Goal: Task Accomplishment & Management: Manage account settings

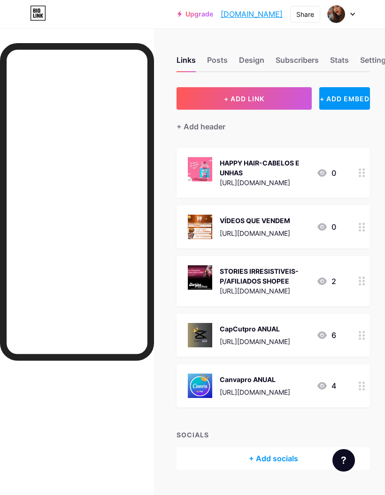
scroll to position [0, 6]
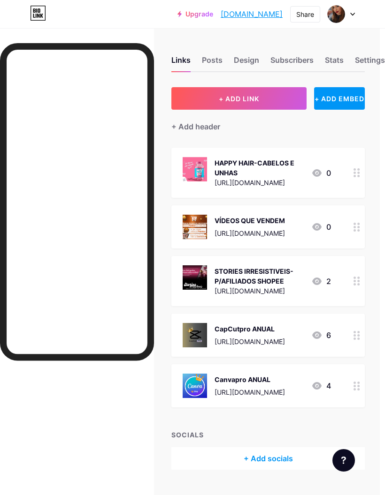
click at [354, 15] on icon at bounding box center [352, 14] width 5 height 3
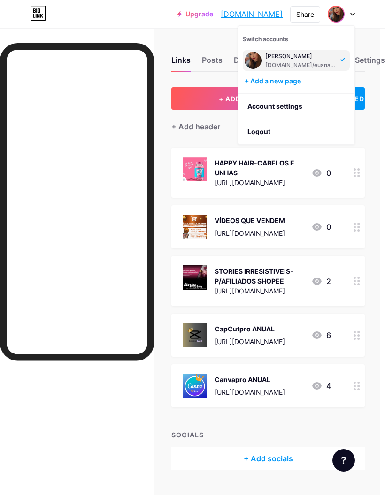
click at [324, 132] on li "Logout" at bounding box center [296, 131] width 116 height 25
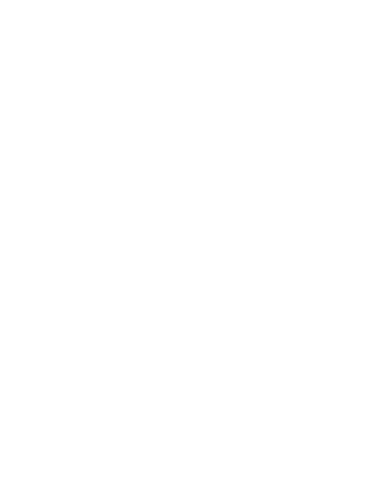
scroll to position [0, 0]
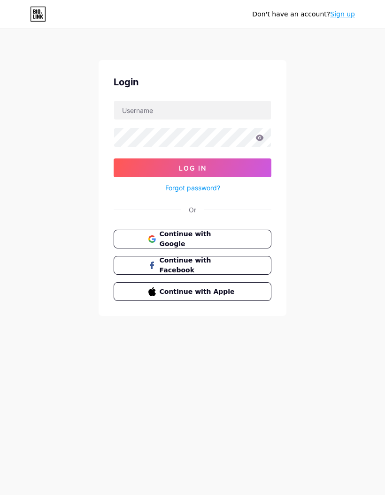
click at [244, 237] on button "Continue with Google" at bounding box center [192, 239] width 158 height 19
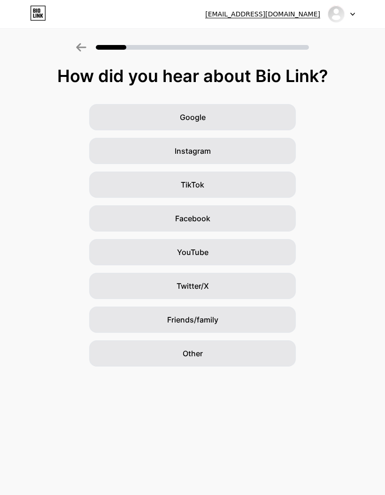
click at [265, 188] on div "TikTok" at bounding box center [192, 185] width 206 height 26
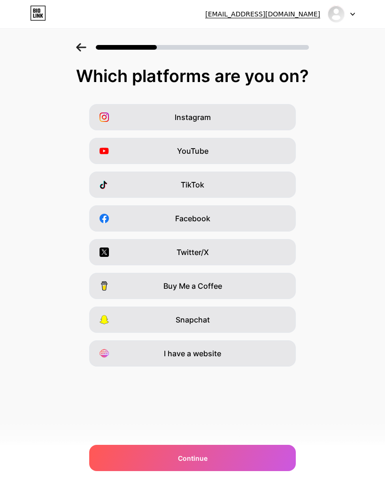
click at [235, 459] on div "Continue" at bounding box center [192, 458] width 206 height 26
click at [220, 458] on div "Continue" at bounding box center [192, 458] width 206 height 26
click at [218, 466] on div "Continue" at bounding box center [192, 458] width 206 height 26
click at [264, 189] on div "TikTok" at bounding box center [192, 185] width 206 height 26
click at [211, 454] on div "Continue" at bounding box center [192, 458] width 206 height 26
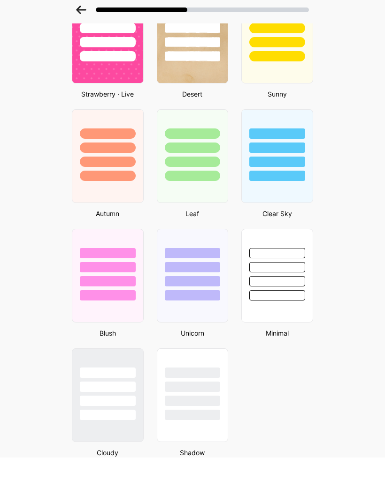
scroll to position [596, 0]
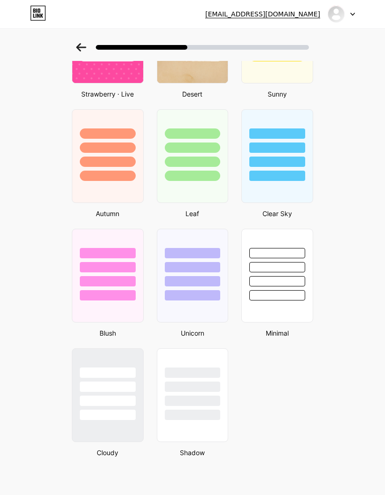
click at [127, 285] on div at bounding box center [108, 281] width 56 height 10
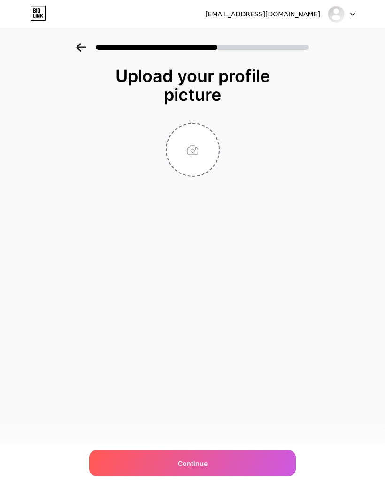
click at [201, 124] on input "file" at bounding box center [192, 150] width 52 height 52
type input "C:\fakepath\9D052010-D7A2-4A64-BDD7-C49C21D833E9.jpeg"
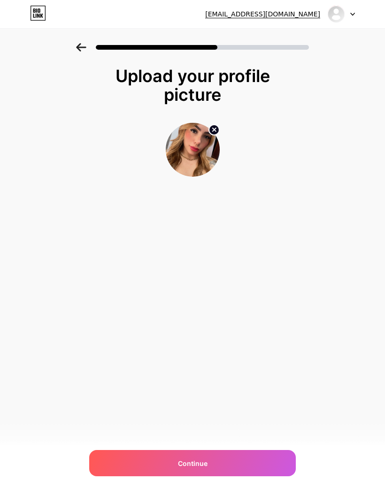
click at [270, 467] on div "Continue" at bounding box center [192, 463] width 206 height 26
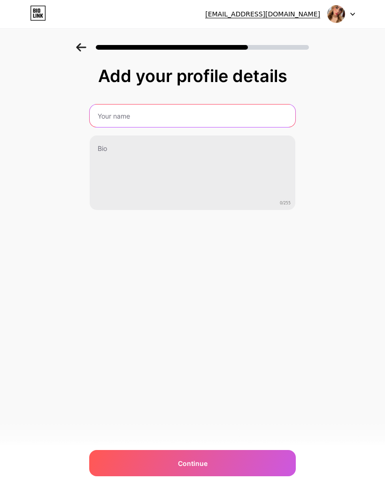
click at [285, 117] on input "text" at bounding box center [192, 116] width 205 height 23
type input "Ana Carolina Quintana"
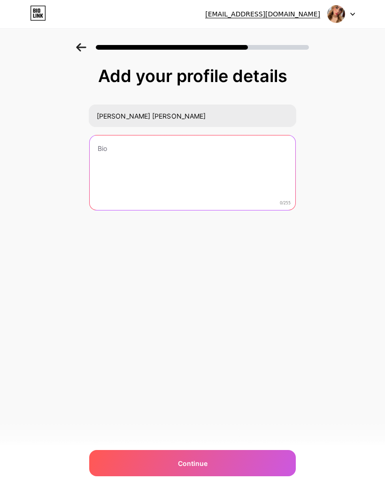
click at [230, 144] on textarea at bounding box center [192, 173] width 205 height 75
type textarea "Afiliada Shopee ✨"
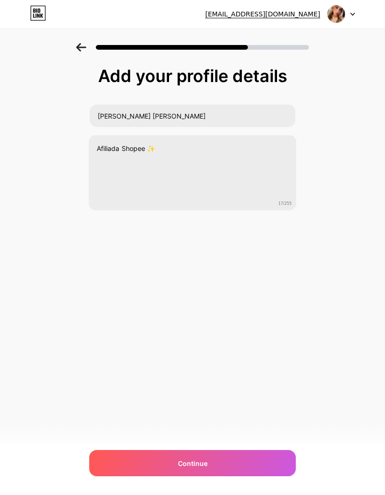
click at [346, 257] on div "euanacquintana@gmail.com Logout Link Copied Add your profile details Ana Caroli…" at bounding box center [192, 247] width 385 height 495
click at [266, 463] on div "Continue" at bounding box center [192, 463] width 206 height 26
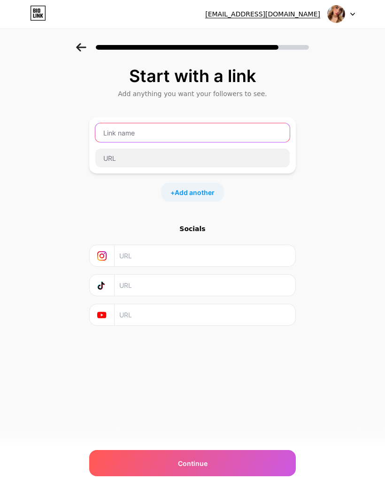
click at [241, 132] on input "text" at bounding box center [192, 132] width 194 height 19
type input "E"
type input "euanacquintana"
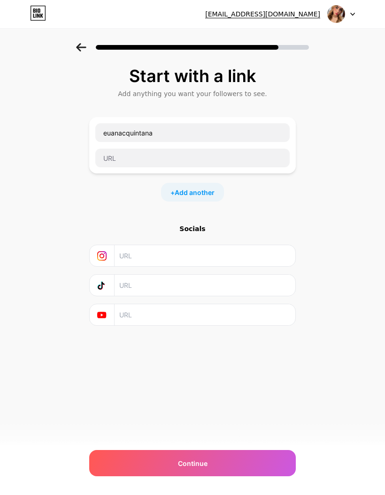
click at [252, 245] on input "text" at bounding box center [204, 255] width 170 height 21
click at [253, 245] on input "text" at bounding box center [204, 255] width 170 height 21
click at [152, 245] on input "text" at bounding box center [204, 255] width 170 height 21
click at [139, 245] on input "text" at bounding box center [204, 255] width 170 height 21
paste input "https://www.instagram.com/eu.anacquintana?igsh=MTBmMm9qZDEyb2U5cA=="
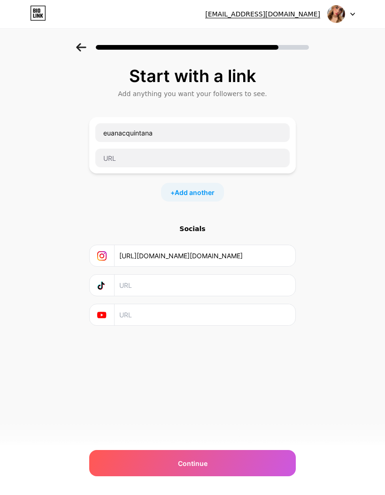
type input "https://www.instagram.com/eu.anacquintana?igsh=MTBmMm9qZDEyb2U5cA=="
click at [188, 275] on input "text" at bounding box center [204, 285] width 170 height 21
click at [162, 275] on input "text" at bounding box center [204, 285] width 170 height 21
paste input "https://www.tiktok.com/@eu.anacquintana?_t=ZM-8zdzBiRCso2&_r=1"
type input "https://www.tiktok.com/@eu.anacquintana?_t=ZM-8zdzBiRCso2&_r=1"
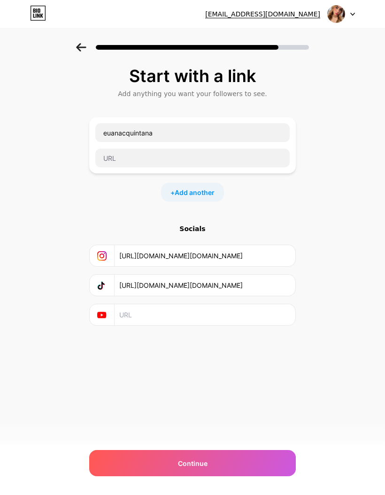
click at [344, 245] on div "Start with a link Add anything you want your followers to see. euanacquintana +…" at bounding box center [192, 208] width 385 height 330
click at [225, 461] on div "Continue" at bounding box center [192, 463] width 206 height 26
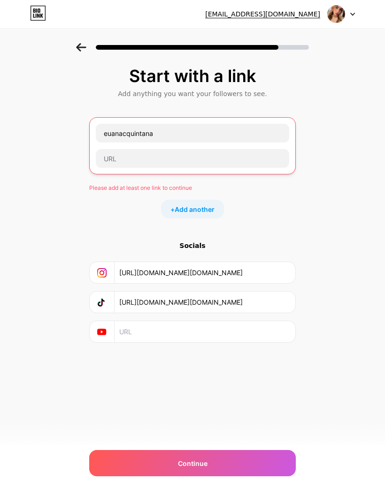
click at [268, 262] on input "https://www.instagram.com/eu.anacquintana?igsh=MTBmMm9qZDEyb2U5cA==" at bounding box center [204, 272] width 170 height 21
click at [266, 262] on input "https://www.instagram.com/eu.anacquintana?igsh=MTBmMm9qZDEyb2U5cA==" at bounding box center [204, 272] width 170 height 21
click at [159, 149] on input "text" at bounding box center [192, 158] width 193 height 19
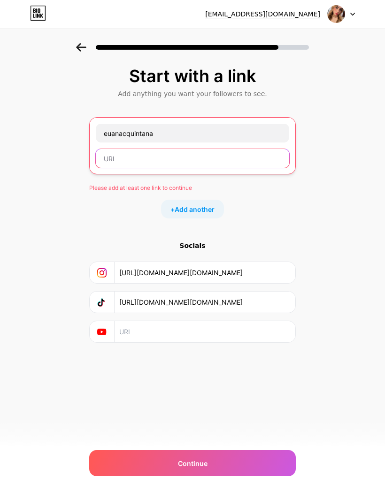
click at [147, 149] on input "text" at bounding box center [192, 158] width 193 height 19
click at [136, 149] on input "text" at bounding box center [192, 158] width 193 height 19
paste input "https://www.instagram.com/eu.anacquintana?igsh=MTBmMm9qZDEyb2U5cA=="
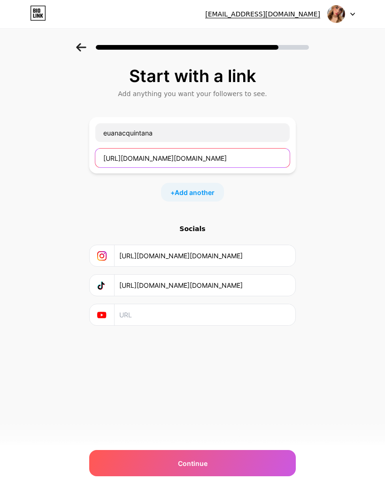
type input "https://www.instagram.com/eu.anacquintana?igsh=MTBmMm9qZDEyb2U5cA=="
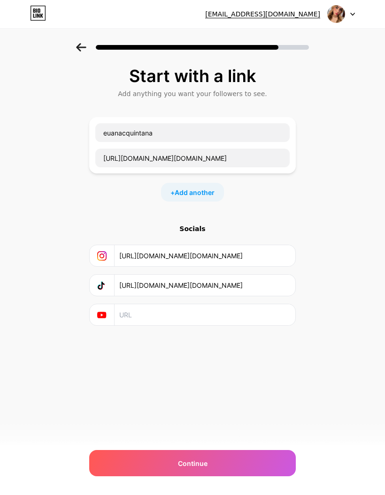
click at [334, 278] on div "Start with a link Add anything you want your followers to see. euanacquintana h…" at bounding box center [192, 208] width 385 height 330
click at [231, 452] on div "Continue" at bounding box center [192, 463] width 206 height 26
click at [218, 465] on div "Continue" at bounding box center [192, 463] width 206 height 26
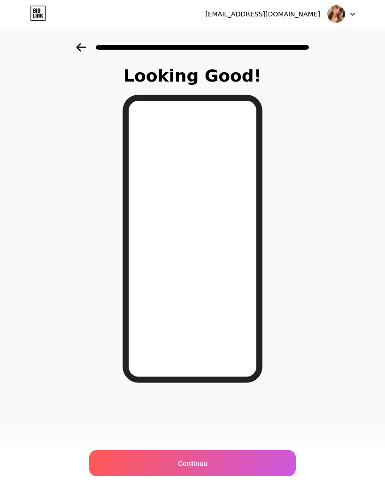
click at [223, 495] on html "euanacquintana@gmail.com Logout Link Copied Looking Good! Continue" at bounding box center [192, 247] width 385 height 495
click at [217, 490] on div "euanacquintana@gmail.com Logout Link Copied Looking Good! Continue" at bounding box center [192, 247] width 385 height 495
click at [202, 495] on html "euanacquintana@gmail.com Logout Link Copied Looking Good! Continue" at bounding box center [192, 247] width 385 height 495
click at [196, 493] on div "euanacquintana@gmail.com Logout Link Copied Looking Good! Continue" at bounding box center [192, 247] width 385 height 495
click at [200, 495] on html "euanacquintana@gmail.com Logout Link Copied Looking Good! Continue" at bounding box center [192, 247] width 385 height 495
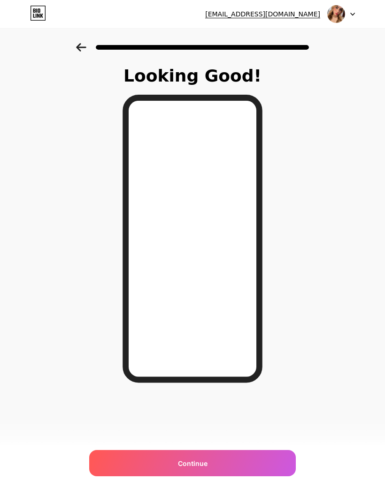
click at [190, 495] on html "euanacquintana@gmail.com Logout Link Copied Looking Good! Continue" at bounding box center [192, 247] width 385 height 495
click at [185, 495] on html "euanacquintana@gmail.com Logout Link Copied Looking Good! Continue" at bounding box center [192, 247] width 385 height 495
click at [182, 495] on html "euanacquintana@gmail.com Logout Link Copied Looking Good! Continue" at bounding box center [192, 247] width 385 height 495
click at [186, 495] on html "euanacquintana@gmail.com Logout Link Copied Looking Good! Continue" at bounding box center [192, 247] width 385 height 495
click at [254, 461] on div "Continue" at bounding box center [192, 463] width 206 height 26
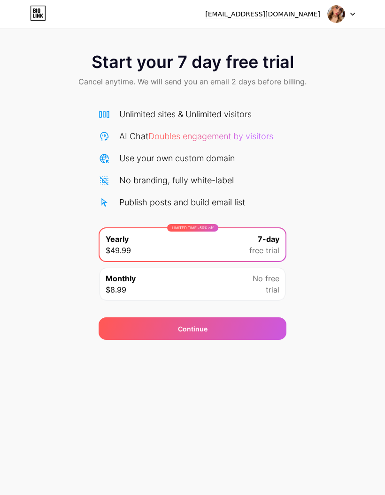
click at [37, 12] on icon at bounding box center [36, 10] width 1 height 4
click at [348, 13] on div at bounding box center [340, 14] width 27 height 17
click at [318, 36] on li "Logout" at bounding box center [296, 38] width 116 height 25
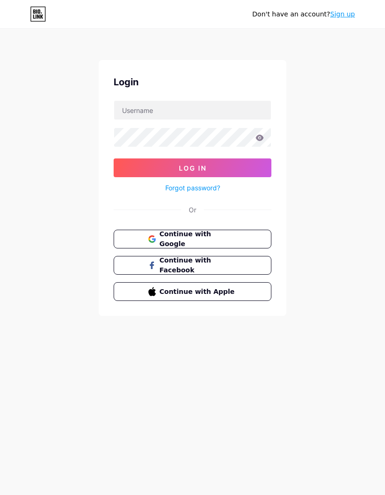
click at [343, 15] on link "Sign up" at bounding box center [342, 14] width 25 height 8
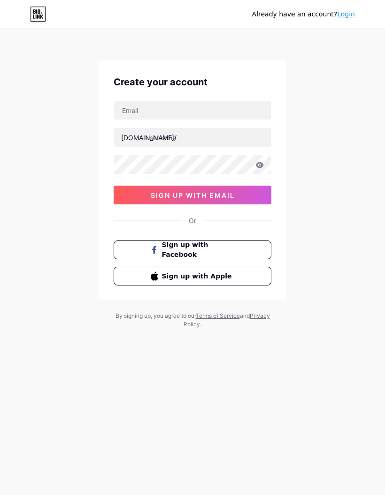
click at [215, 114] on input "text" at bounding box center [192, 110] width 157 height 19
click at [204, 111] on input "text" at bounding box center [192, 110] width 157 height 19
type input "euanacquintana"
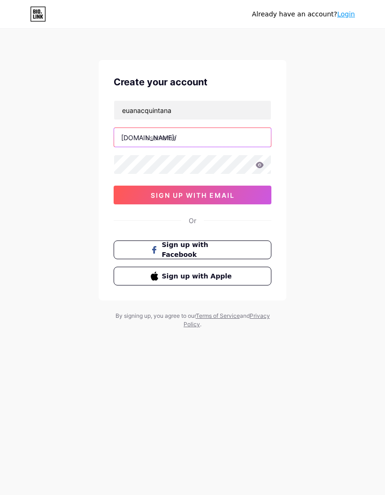
click at [221, 137] on input "text" at bounding box center [192, 137] width 157 height 19
type input "e"
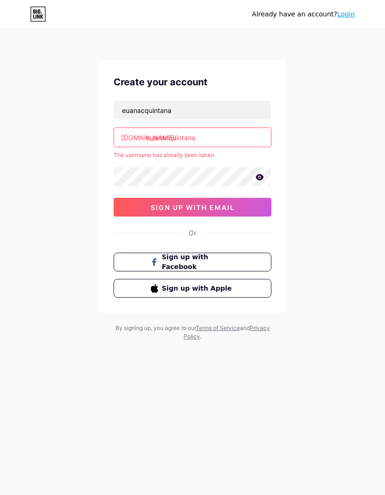
click at [239, 138] on input "euanacquintana" at bounding box center [192, 137] width 157 height 19
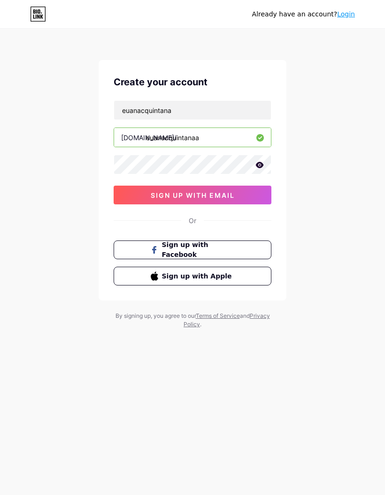
type input "euanacquintanaa"
click at [248, 193] on button "sign up with email" at bounding box center [192, 195] width 158 height 19
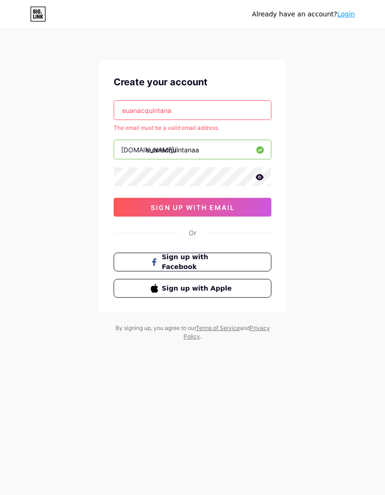
click at [171, 105] on input "euanacquintana" at bounding box center [192, 110] width 157 height 19
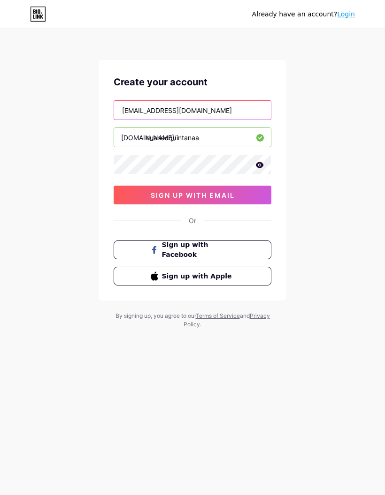
click at [174, 113] on input "euanacquintana@gmail.com" at bounding box center [192, 110] width 157 height 19
type input "euanacquintana@gmail.com"
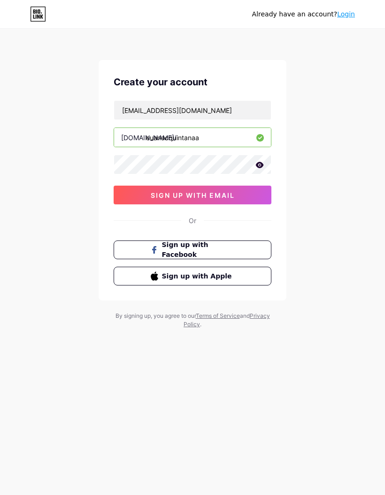
click at [253, 198] on button "sign up with email" at bounding box center [192, 195] width 158 height 19
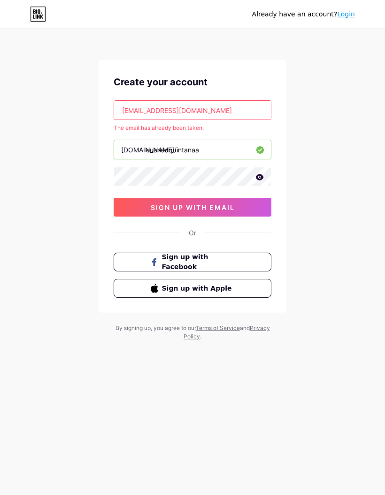
click at [351, 10] on link "Login" at bounding box center [346, 14] width 18 height 8
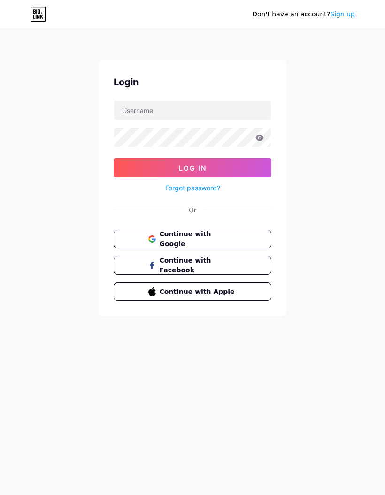
click at [243, 119] on input "text" at bounding box center [192, 110] width 157 height 19
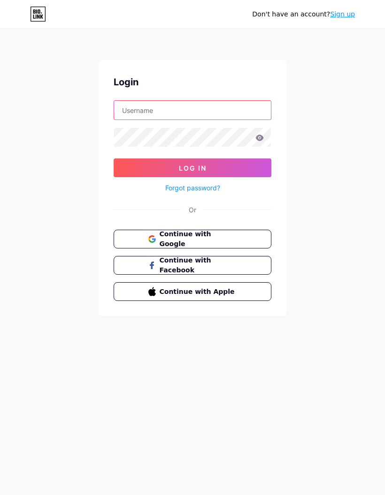
click at [248, 106] on input "text" at bounding box center [192, 110] width 157 height 19
type input "euanacquintana@gmail.com"
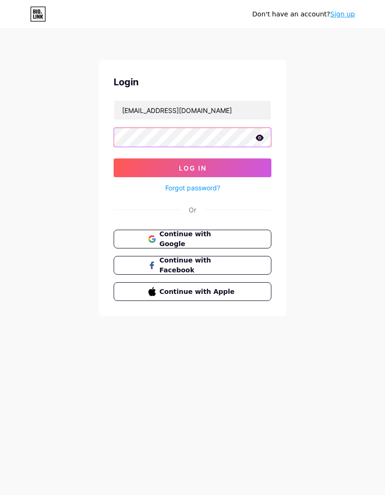
click at [244, 174] on button "Log In" at bounding box center [192, 167] width 158 height 19
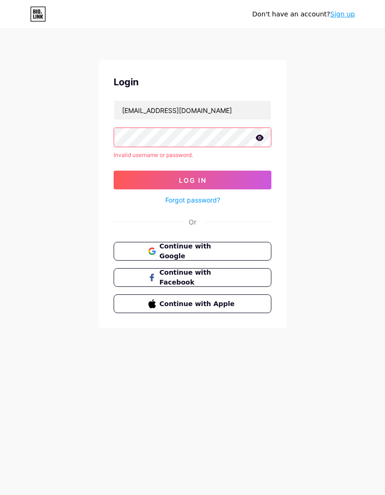
click at [263, 141] on icon at bounding box center [259, 138] width 8 height 7
click at [336, 241] on div "Don't have an account? Sign up Login euanacquintana@gmail.com Invalid username …" at bounding box center [192, 179] width 385 height 358
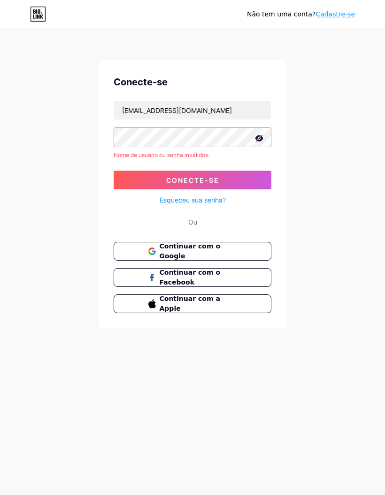
click at [250, 249] on button "Continuar com o Google" at bounding box center [192, 251] width 158 height 19
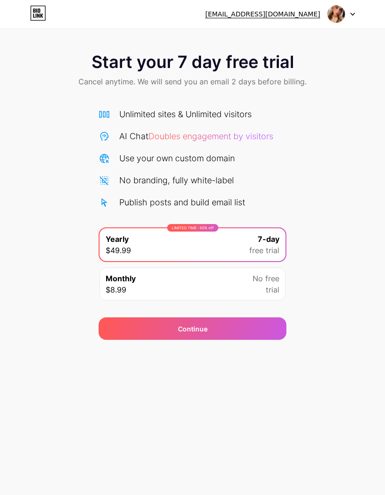
click at [271, 288] on span "trial" at bounding box center [272, 289] width 14 height 11
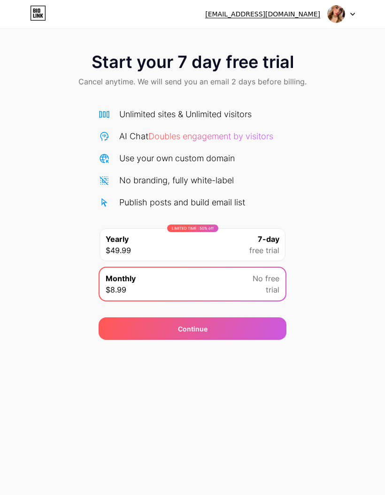
click at [266, 135] on span "Doubles engagement by visitors" at bounding box center [210, 136] width 125 height 10
click at [351, 15] on icon at bounding box center [352, 14] width 5 height 3
click at [370, 272] on div "Start your 7 day free trial Cancel anytime. We will send you an email 2 days be…" at bounding box center [192, 191] width 385 height 297
click at [269, 333] on div "Continue" at bounding box center [192, 328] width 188 height 23
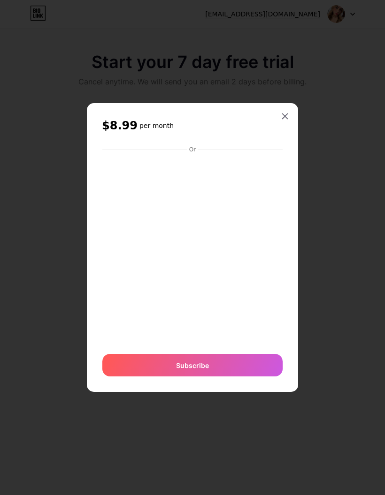
click at [285, 119] on icon at bounding box center [284, 116] width 5 height 5
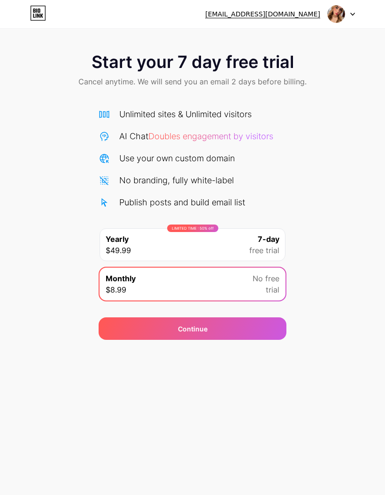
click at [44, 10] on icon at bounding box center [38, 13] width 16 height 15
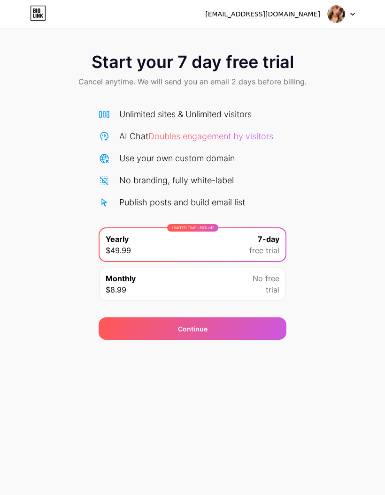
click at [337, 15] on img at bounding box center [336, 14] width 18 height 18
click at [296, 12] on div "euanacquintana@gmail.com" at bounding box center [262, 14] width 115 height 10
click at [286, 15] on div "euanacquintana@gmail.com" at bounding box center [262, 14] width 115 height 10
click at [241, 15] on div "euanacquintana@gmail.com" at bounding box center [262, 14] width 115 height 10
click at [344, 12] on img at bounding box center [336, 14] width 18 height 18
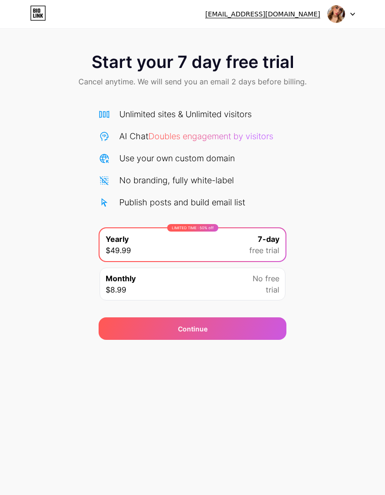
click at [350, 14] on icon at bounding box center [352, 14] width 5 height 3
click at [285, 47] on li "Logout" at bounding box center [296, 38] width 116 height 25
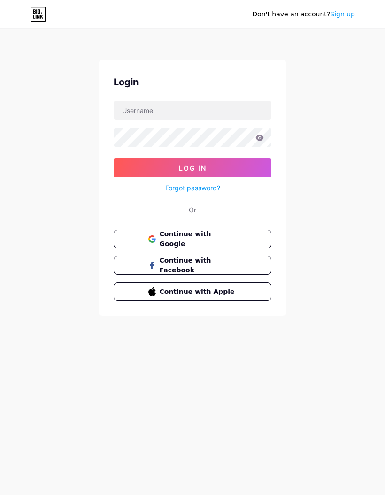
click at [349, 13] on link "Sign up" at bounding box center [342, 14] width 25 height 8
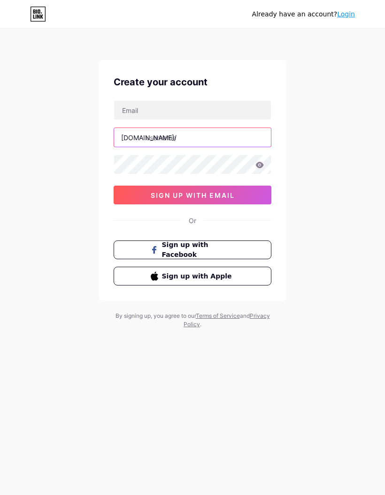
click at [224, 136] on input "text" at bounding box center [192, 137] width 157 height 19
type input "anacarolinaquintana"
click at [205, 115] on input "text" at bounding box center [192, 110] width 157 height 19
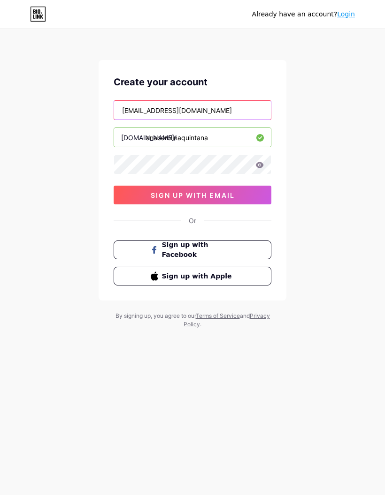
type input "euanacquintana@gmail.com"
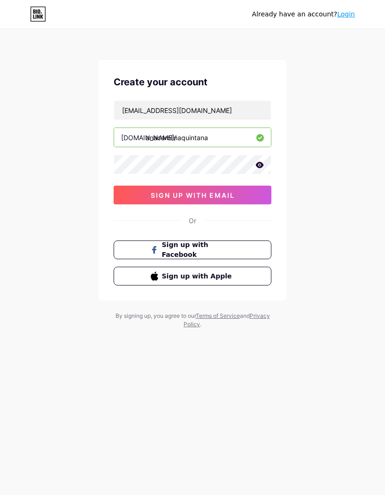
click at [263, 166] on icon at bounding box center [259, 165] width 8 height 7
click at [260, 197] on button "sign up with email" at bounding box center [192, 195] width 158 height 19
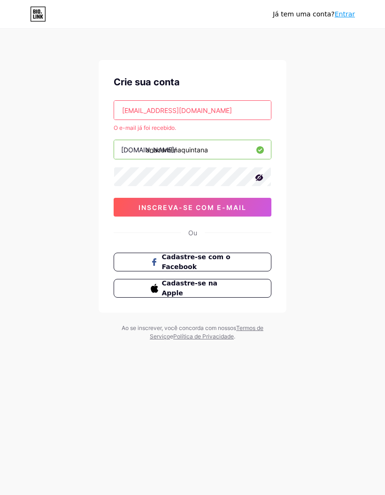
click at [349, 12] on font "Entrar" at bounding box center [344, 14] width 20 height 8
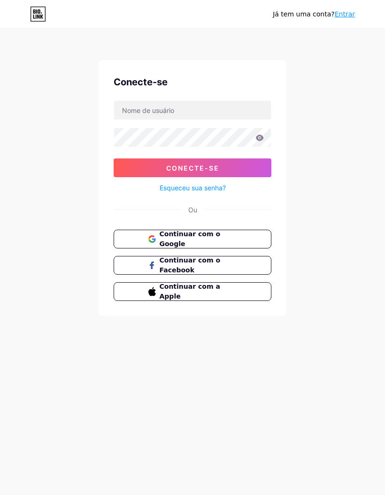
click at [240, 109] on input "text" at bounding box center [192, 110] width 157 height 19
type input "euanacquintana@gmail.com"
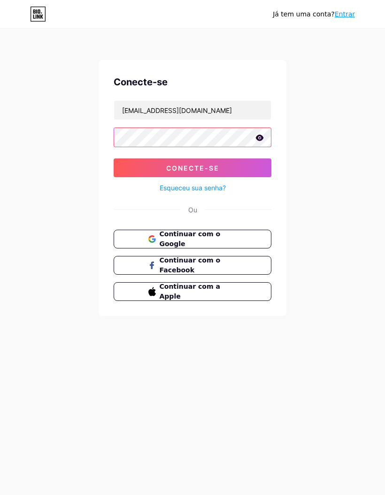
click at [239, 170] on button "Conecte-se" at bounding box center [192, 167] width 158 height 19
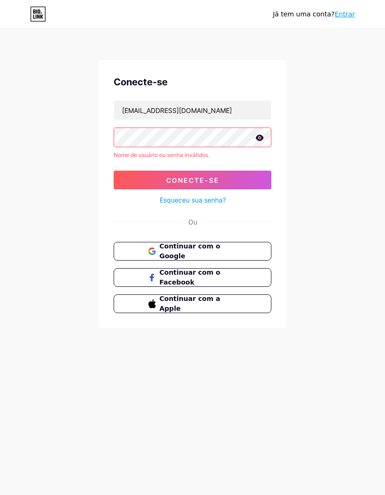
click at [261, 246] on button "Continuar com o Google" at bounding box center [192, 251] width 158 height 19
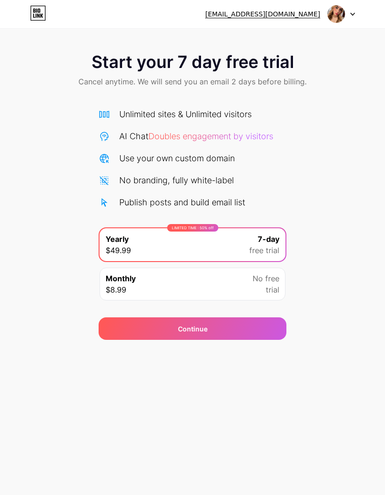
click at [271, 296] on div "Monthly $8.99 No free trial" at bounding box center [192, 284] width 186 height 33
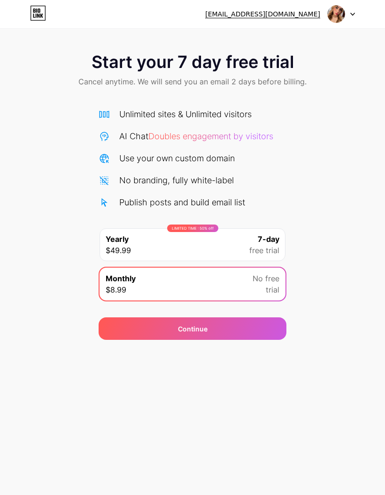
click at [267, 327] on div "Continue" at bounding box center [192, 328] width 188 height 23
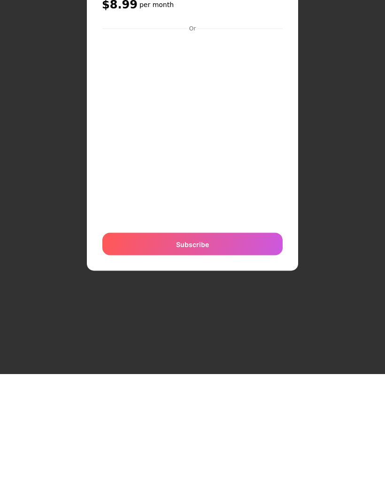
click at [244, 354] on div "Subscribe" at bounding box center [192, 365] width 180 height 23
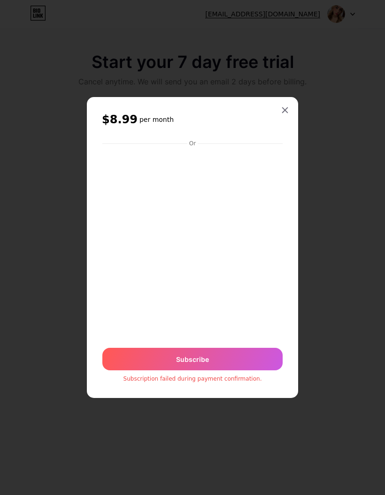
click at [249, 370] on div "Subscribe" at bounding box center [192, 359] width 180 height 23
click at [290, 119] on div at bounding box center [284, 110] width 17 height 17
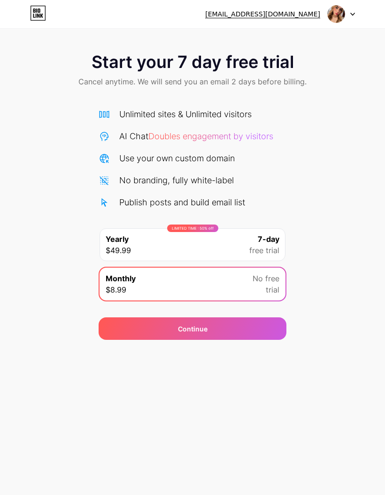
scroll to position [0, 0]
click at [239, 327] on div "Continue" at bounding box center [192, 328] width 188 height 23
click at [255, 289] on div "No free trial" at bounding box center [265, 284] width 27 height 23
click at [0, 0] on div at bounding box center [0, 0] width 0 height 0
click at [245, 332] on div "Continue" at bounding box center [192, 328] width 188 height 23
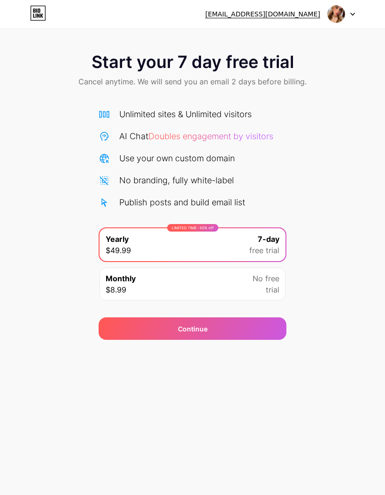
click at [351, 13] on icon at bounding box center [352, 14] width 5 height 3
click at [319, 39] on li "Logout" at bounding box center [296, 38] width 116 height 25
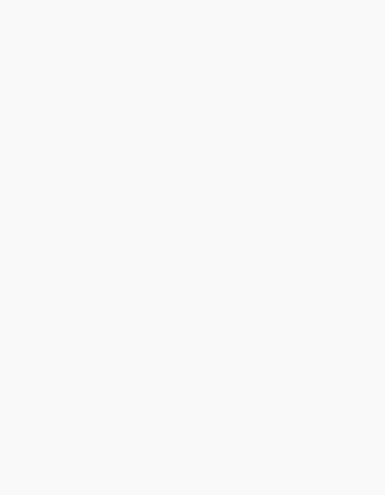
click at [329, 39] on div "Start your 7 day free trial Cancel anytime. We will send you an email 2 days be…" at bounding box center [192, 247] width 385 height 495
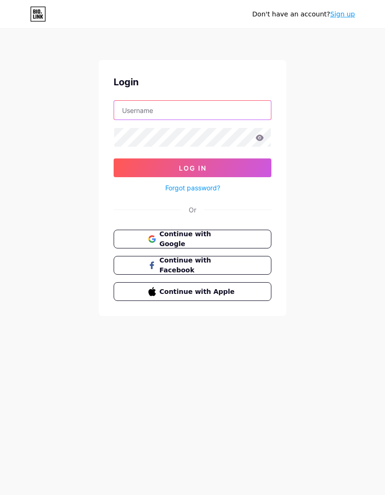
click at [240, 113] on input "text" at bounding box center [192, 110] width 157 height 19
type input "carol.adao03@gmail.com"
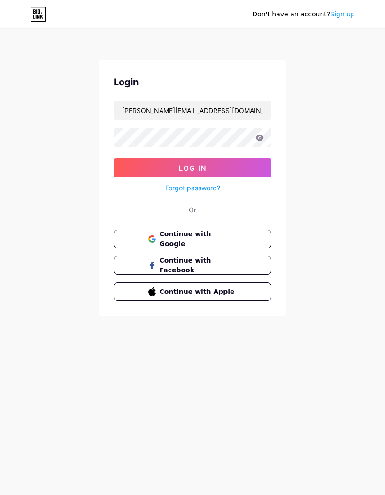
click at [247, 167] on button "Log In" at bounding box center [192, 167] width 158 height 19
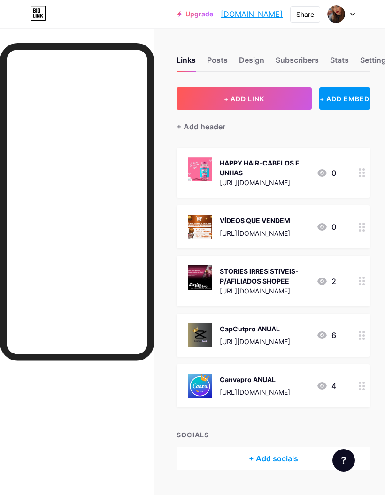
click at [343, 11] on span at bounding box center [336, 14] width 18 height 18
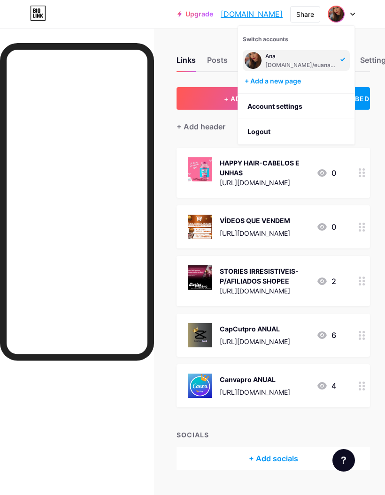
click at [286, 135] on li "Logout" at bounding box center [296, 131] width 116 height 25
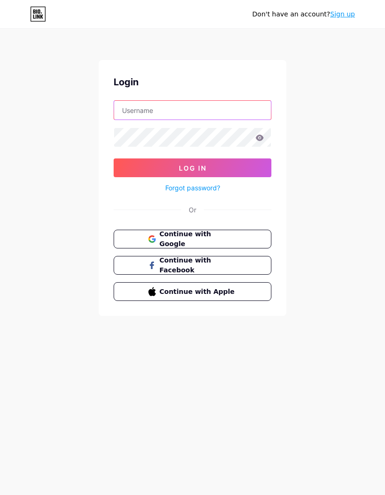
click at [246, 106] on input "text" at bounding box center [192, 110] width 157 height 19
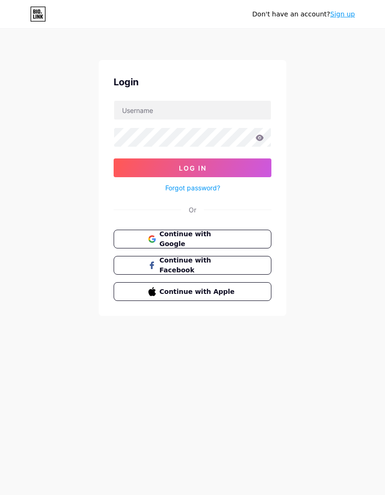
click at [250, 237] on button "Continue with Google" at bounding box center [192, 239] width 158 height 19
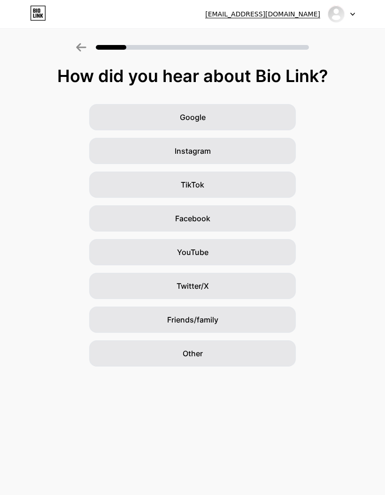
click at [85, 48] on icon at bounding box center [81, 47] width 10 height 8
click at [84, 45] on icon at bounding box center [81, 47] width 10 height 8
click at [343, 18] on div at bounding box center [335, 14] width 17 height 17
click at [311, 41] on li "Logout" at bounding box center [296, 38] width 116 height 25
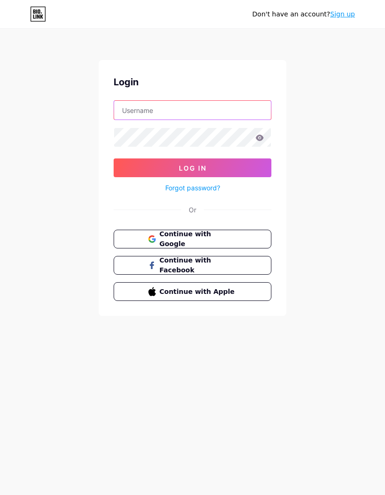
click at [241, 104] on input "text" at bounding box center [192, 110] width 157 height 19
type input "[EMAIL_ADDRESS][DOMAIN_NAME]"
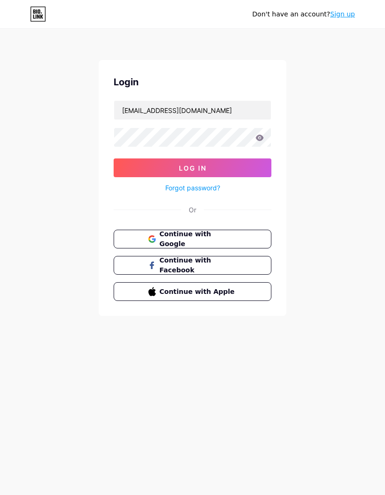
click at [261, 140] on icon at bounding box center [260, 138] width 8 height 6
click at [262, 139] on icon at bounding box center [260, 138] width 8 height 6
click at [263, 137] on icon at bounding box center [260, 138] width 8 height 6
click at [260, 137] on icon at bounding box center [259, 138] width 8 height 7
click at [243, 169] on button "Log In" at bounding box center [192, 167] width 158 height 19
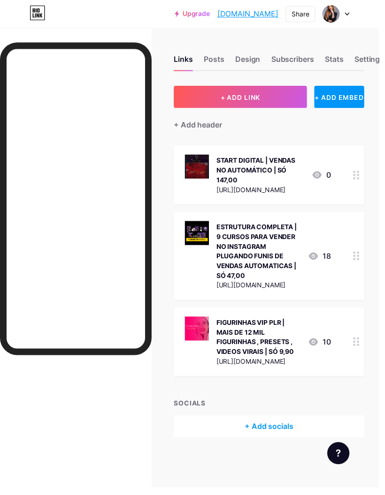
click at [374, 61] on div "Settings" at bounding box center [375, 62] width 30 height 17
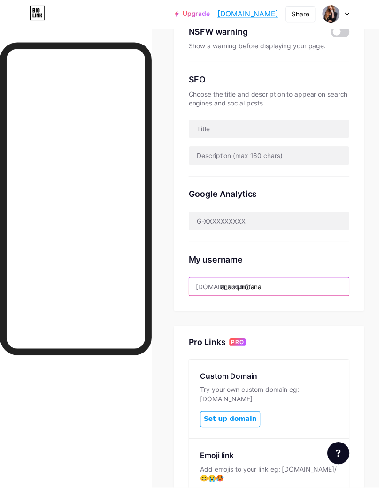
click at [297, 294] on input "anacquintana" at bounding box center [273, 291] width 162 height 19
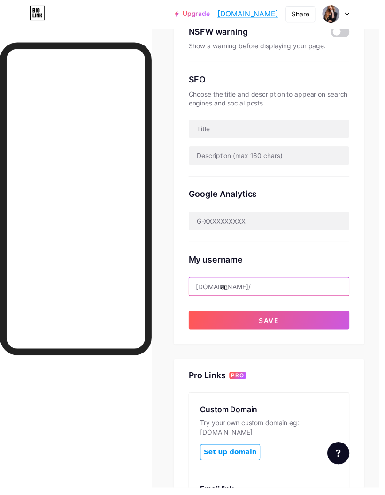
type input "a"
type input "euanacquintanaa"
click at [312, 326] on button "Save" at bounding box center [272, 325] width 163 height 19
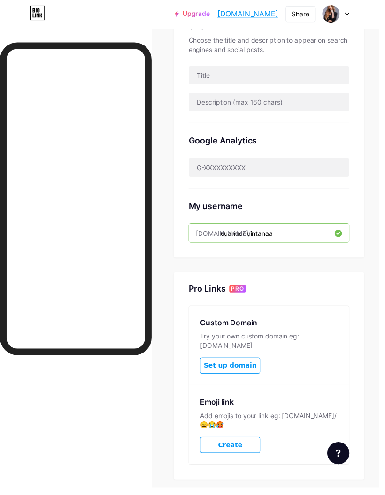
scroll to position [0, 0]
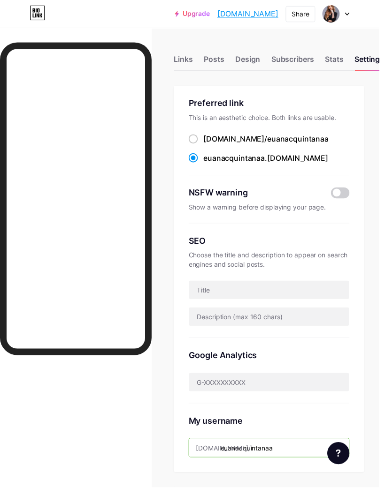
click at [343, 62] on div "Stats" at bounding box center [339, 62] width 19 height 17
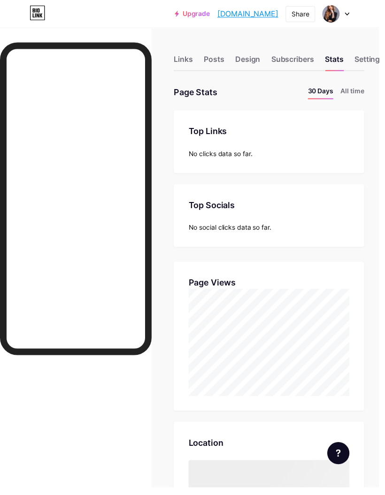
scroll to position [495, 385]
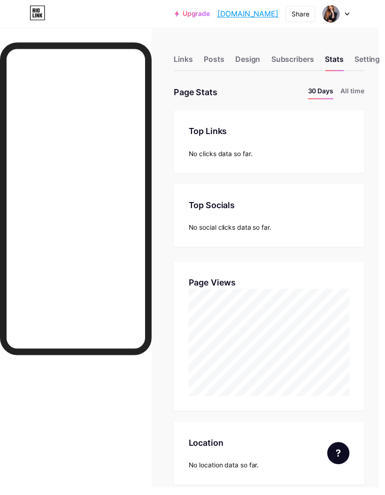
click at [302, 63] on div "Subscribers" at bounding box center [296, 62] width 43 height 17
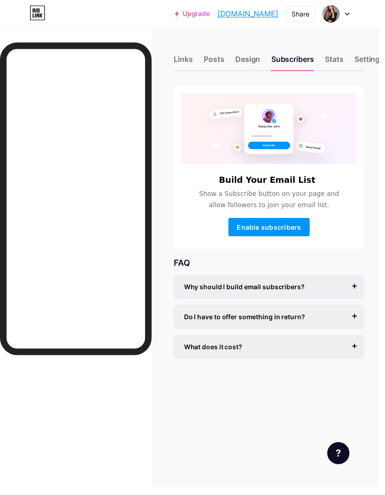
click at [257, 58] on div "Design" at bounding box center [251, 62] width 25 height 17
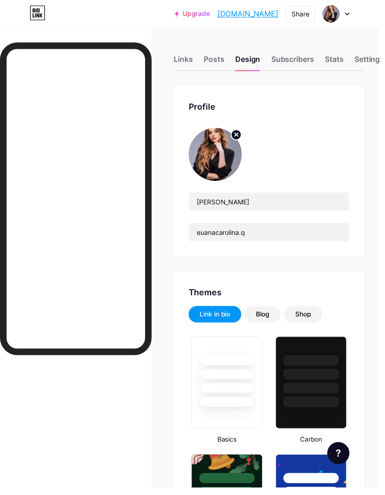
click at [237, 136] on circle at bounding box center [239, 137] width 10 height 10
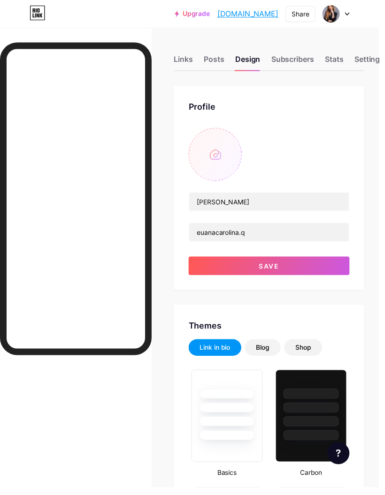
click at [226, 155] on input "file" at bounding box center [218, 157] width 54 height 54
click at [222, 158] on input "file" at bounding box center [218, 157] width 54 height 54
type input "C:\fakepath\9D052010-D7A2-4A64-BDD7-C49C21D833E9.jpeg"
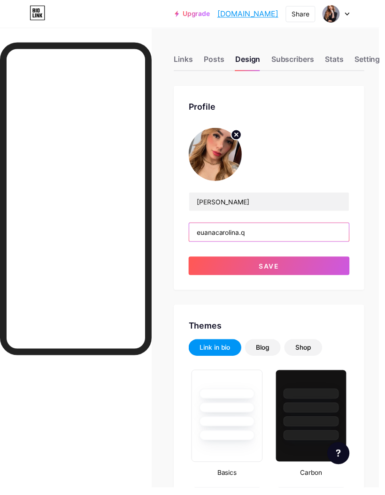
click at [237, 234] on input "euanacarolina.q" at bounding box center [273, 235] width 162 height 19
click at [272, 238] on input "euanacarolina.q" at bounding box center [273, 235] width 162 height 19
type input "e"
type input "a"
type input "AFILIADA SHOPEE✨"
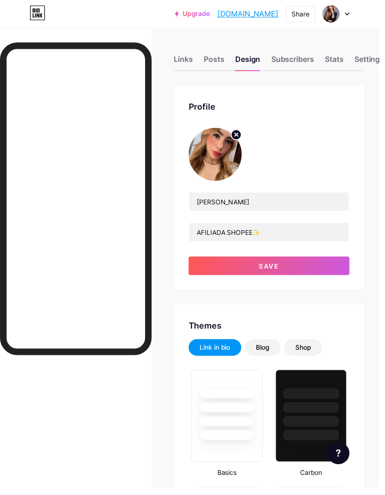
click at [308, 278] on button "Save" at bounding box center [272, 270] width 163 height 19
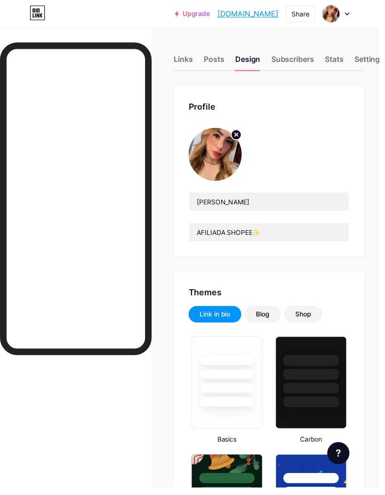
click at [186, 60] on div "Links" at bounding box center [185, 62] width 19 height 17
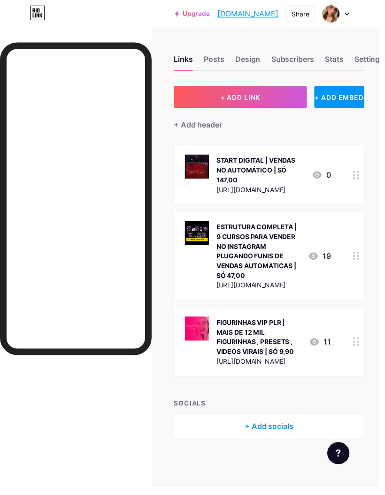
click at [287, 180] on div "START DIGITAL | VENDAS NO AUTOMÁTICO | SÓ 147,00" at bounding box center [263, 173] width 89 height 30
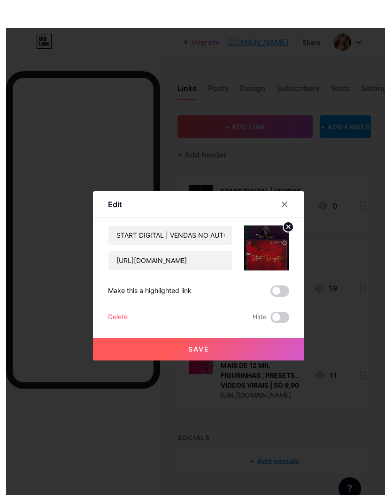
scroll to position [9, 0]
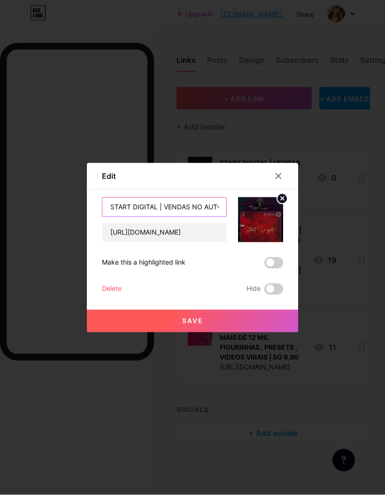
click at [210, 217] on input "START DIGITAL | VENDAS NO AUTOMÁTICO | SÓ 147,00" at bounding box center [164, 207] width 124 height 19
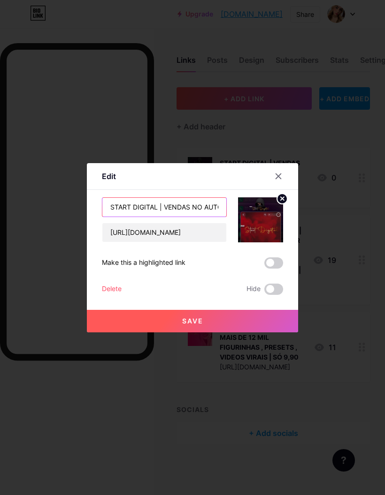
click at [208, 217] on input "START DIGITAL | VENDAS NO AUTOMÁTICO | SÓ 147,00" at bounding box center [164, 207] width 124 height 19
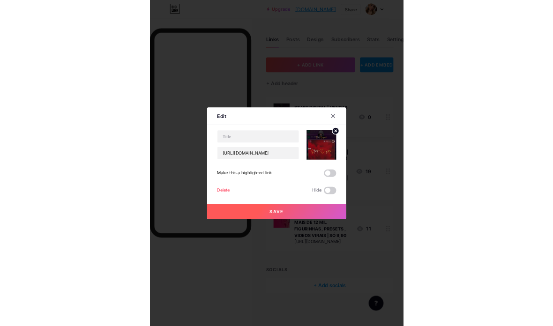
scroll to position [9, 0]
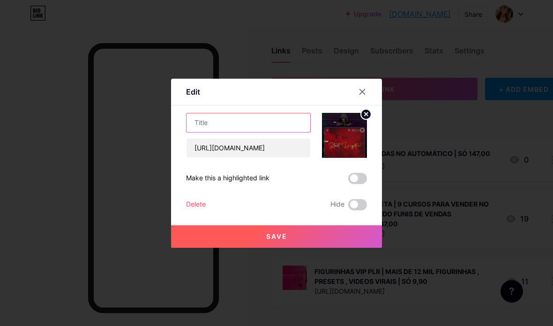
click at [281, 132] on input "text" at bounding box center [249, 122] width 124 height 19
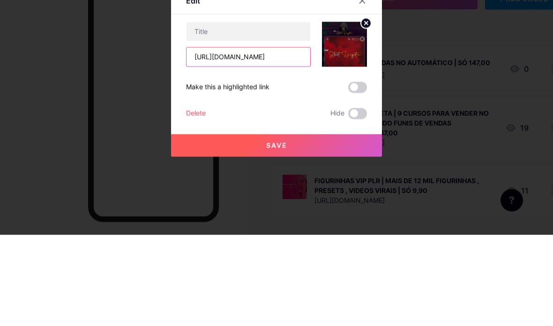
click at [255, 139] on input "[URL][DOMAIN_NAME]" at bounding box center [249, 148] width 124 height 19
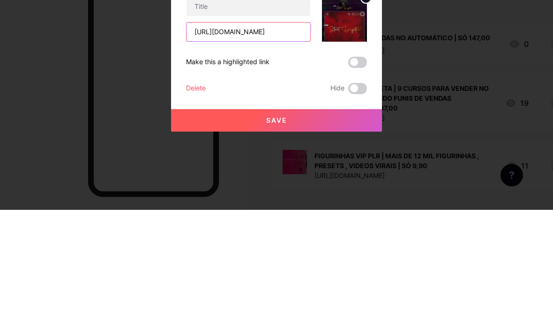
click at [277, 139] on input "[URL][DOMAIN_NAME]" at bounding box center [249, 148] width 124 height 19
click at [274, 139] on input "[URL][DOMAIN_NAME]" at bounding box center [249, 148] width 124 height 19
click at [255, 139] on input "[URL][DOMAIN_NAME]" at bounding box center [249, 148] width 124 height 19
click at [257, 139] on input "[URL][DOMAIN_NAME]" at bounding box center [249, 148] width 124 height 19
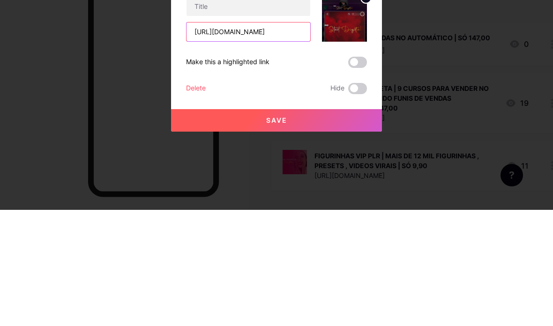
click at [253, 139] on input "[URL][DOMAIN_NAME]" at bounding box center [249, 148] width 124 height 19
click at [252, 139] on input "[URL][DOMAIN_NAME]" at bounding box center [249, 148] width 124 height 19
click at [251, 139] on input "[URL][DOMAIN_NAME]" at bounding box center [249, 148] width 124 height 19
click at [249, 139] on input "[URL][DOMAIN_NAME]" at bounding box center [249, 148] width 124 height 19
click at [248, 139] on input "[URL][DOMAIN_NAME]" at bounding box center [249, 148] width 124 height 19
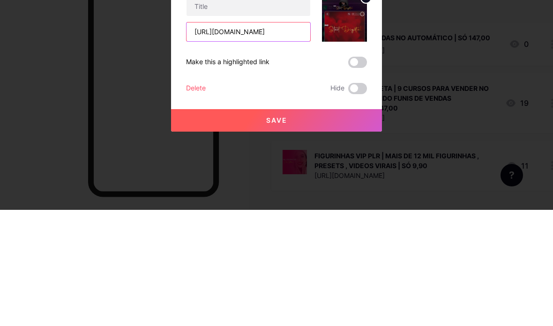
click at [262, 139] on input "[URL][DOMAIN_NAME]" at bounding box center [249, 148] width 124 height 19
type input "[URL][DOMAIN_NAME]"
click at [281, 139] on input "[URL][DOMAIN_NAME]" at bounding box center [249, 148] width 124 height 19
click at [241, 139] on input "text" at bounding box center [249, 148] width 124 height 19
paste input "[URL][DOMAIN_NAME]"
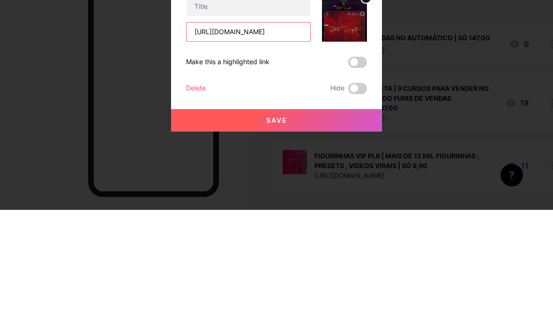
type input "[URL][DOMAIN_NAME]"
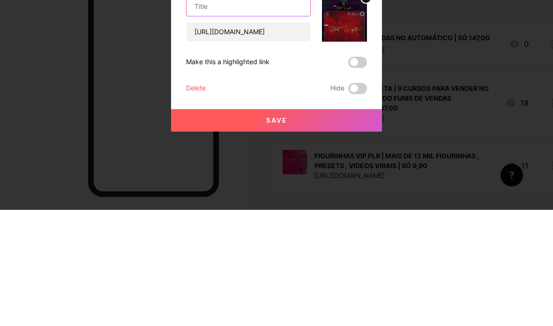
click at [238, 113] on input "text" at bounding box center [249, 122] width 124 height 19
type input "V"
type input "VÍDEOS QUE VENDEM"
click at [370, 109] on icon at bounding box center [366, 114] width 11 height 11
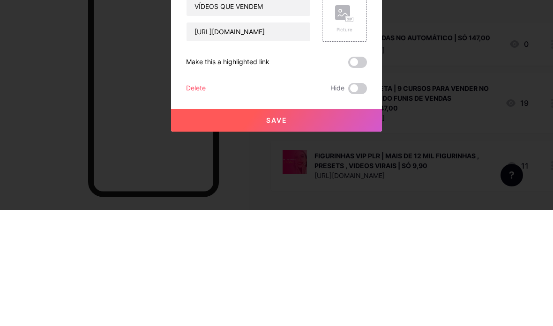
scroll to position [98, 0]
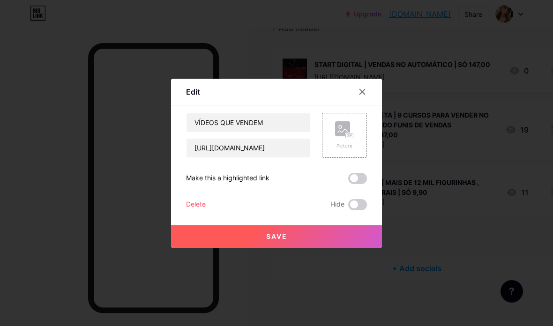
click at [351, 138] on rect at bounding box center [350, 135] width 8 height 5
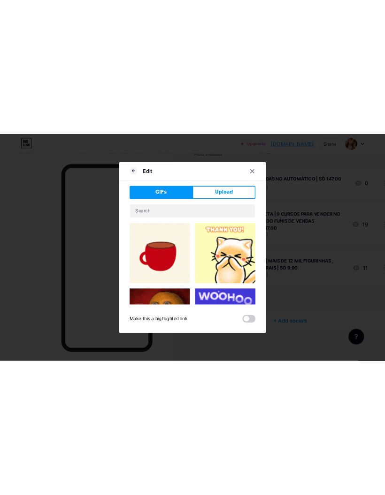
scroll to position [0, 0]
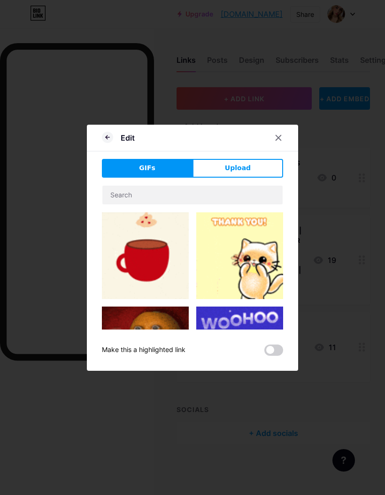
click at [253, 178] on button "Upload" at bounding box center [237, 168] width 91 height 19
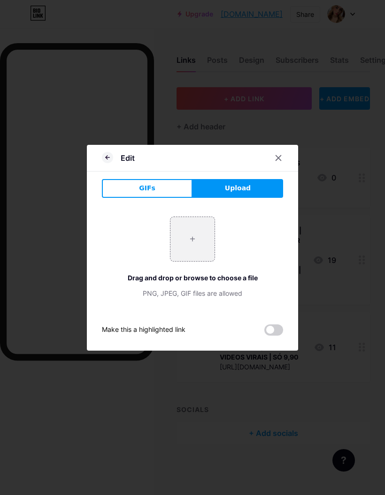
click at [187, 256] on input "file" at bounding box center [192, 239] width 44 height 44
type input "C:\fakepath\IMG_1298.jpeg"
click at [197, 261] on input "file" at bounding box center [192, 239] width 44 height 44
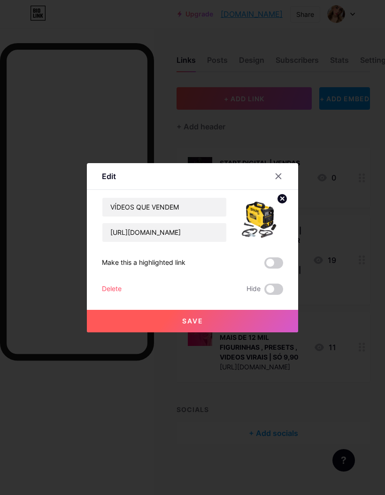
click at [285, 204] on circle at bounding box center [282, 199] width 10 height 10
click at [264, 221] on rect at bounding box center [258, 213] width 15 height 15
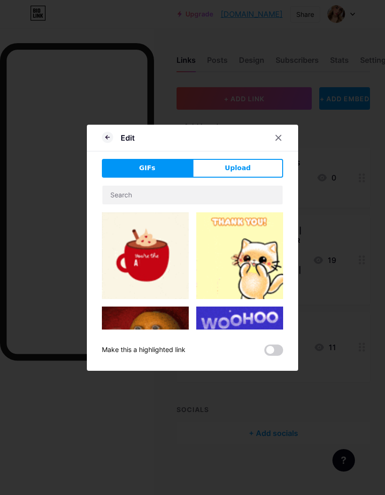
click at [266, 178] on button "Upload" at bounding box center [237, 168] width 91 height 19
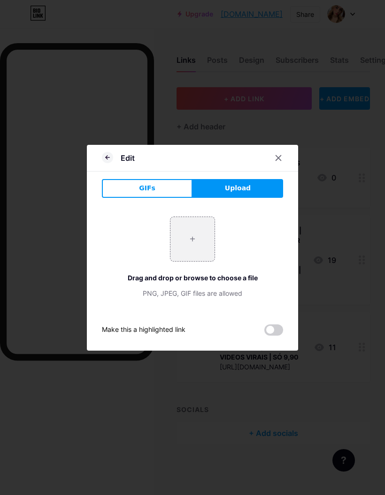
click at [200, 261] on input "file" at bounding box center [192, 239] width 44 height 44
type input "C:\fakepath\IMG_1273.jpeg"
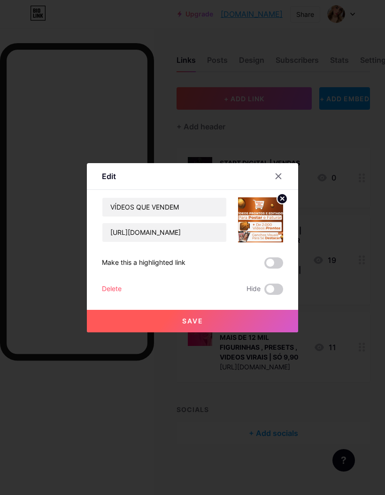
click at [249, 332] on button "Save" at bounding box center [192, 321] width 211 height 23
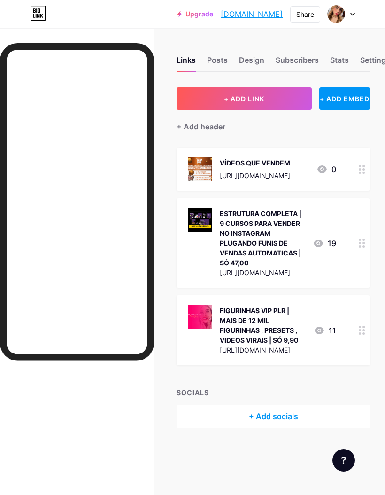
click at [313, 253] on div "ESTRUTURA COMPLETA | 9 CURSOS PARA VENDER NO INSTAGRAM PLUGANDO FUNIS DE VENDAS…" at bounding box center [262, 243] width 148 height 71
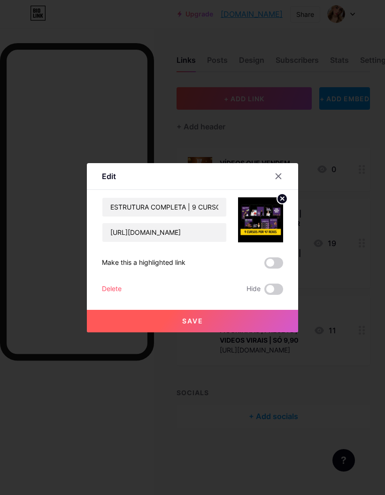
click at [118, 295] on div "Delete" at bounding box center [112, 289] width 20 height 11
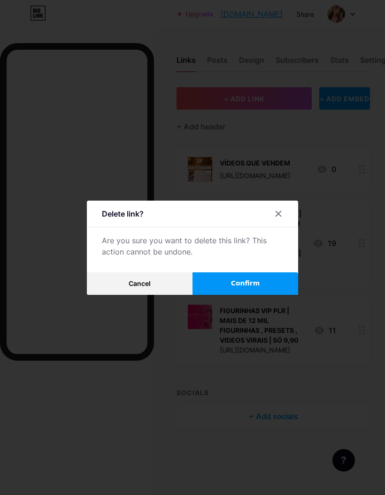
click at [256, 288] on span "Confirm" at bounding box center [245, 284] width 29 height 10
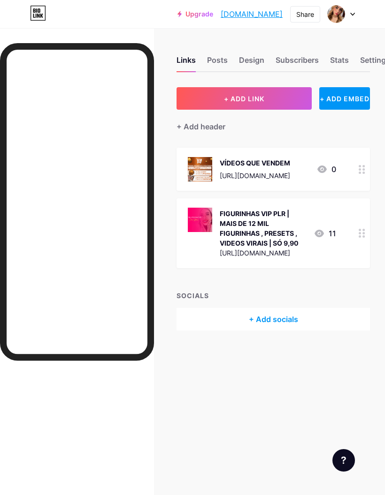
click at [259, 220] on div "FIGURINHAS VIP PLR | MAIS DE 12 MIL FIGURINHAS , PRESETS , VIDEOS VIRAIS | SÓ 9…" at bounding box center [262, 228] width 86 height 39
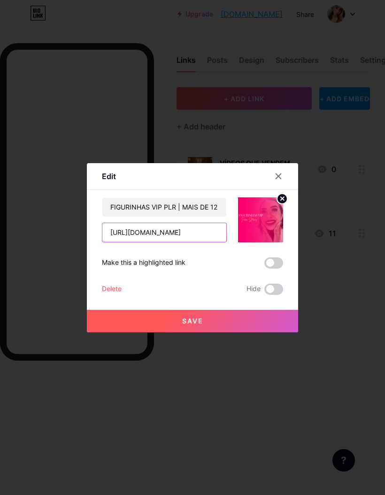
click at [200, 242] on input "[URL][DOMAIN_NAME]" at bounding box center [164, 232] width 124 height 19
click at [198, 242] on input "[URL][DOMAIN_NAME]" at bounding box center [164, 232] width 124 height 19
click at [181, 242] on input "text" at bounding box center [164, 232] width 124 height 19
paste input "[URL][DOMAIN_NAME]"
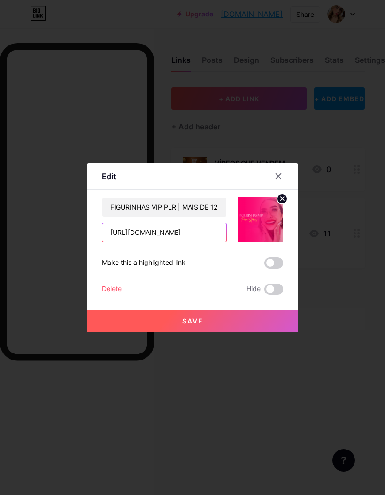
scroll to position [0, 6]
type input "[URL][DOMAIN_NAME]"
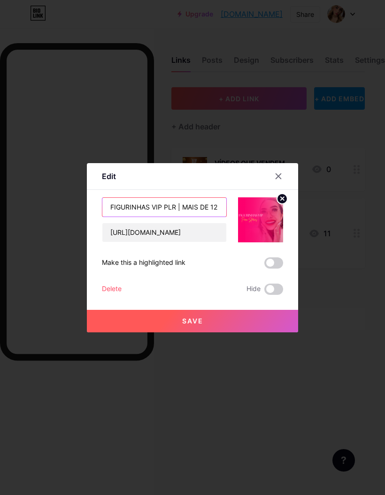
click at [204, 217] on input "FIGURINHAS VIP PLR | MAIS DE 12 MIL FIGURINHAS , PRESETS , VIDEOS VIRAIS | SÓ 9…" at bounding box center [164, 207] width 124 height 19
type input "FIGURINHAS VIP PLR | MAIS DE 12 MIL FIGURINHAS , PRESETS , VIDEOS VIRAIS | SÓ 1…"
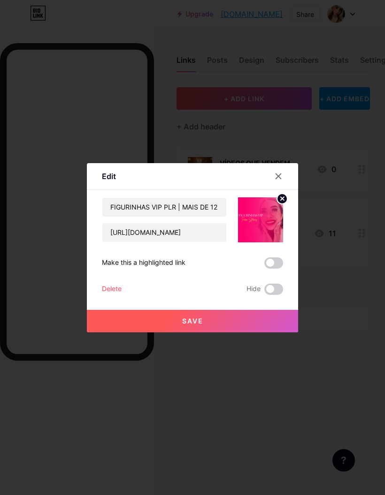
click at [238, 274] on div "FIGURINHAS VIP PLR | MAIS DE 12 MIL FIGURINHAS , PRESETS , VIDEOS VIRAIS | SÓ 1…" at bounding box center [192, 246] width 181 height 98
click at [237, 332] on button "Save" at bounding box center [192, 321] width 211 height 23
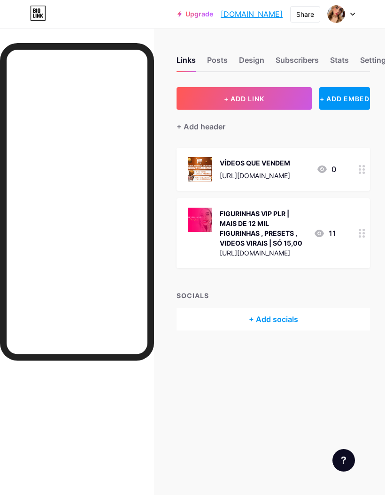
click at [279, 239] on div "FIGURINHAS VIP PLR | MAIS DE 12 MIL FIGURINHAS , PRESETS , VIDEOS VIRAIS | SÓ 1…" at bounding box center [262, 228] width 86 height 39
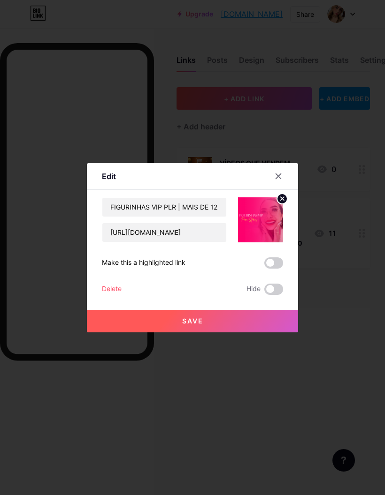
click at [202, 325] on span "Save" at bounding box center [192, 321] width 21 height 8
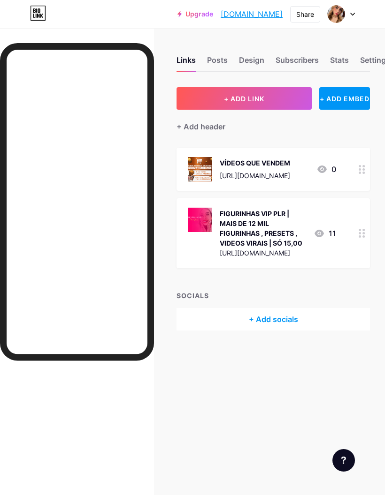
click at [281, 100] on button "+ ADD LINK" at bounding box center [243, 98] width 135 height 23
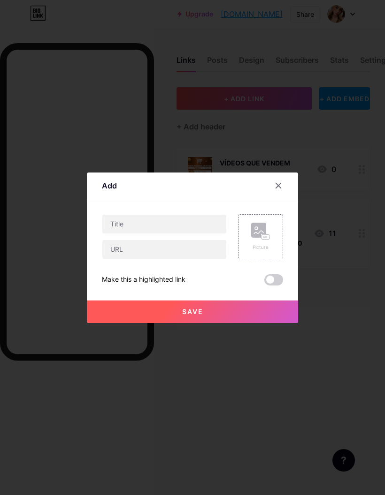
click at [285, 194] on div at bounding box center [278, 185] width 17 height 17
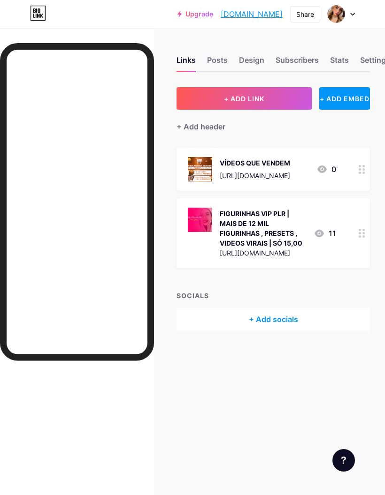
click at [369, 60] on div "Settings" at bounding box center [375, 62] width 30 height 17
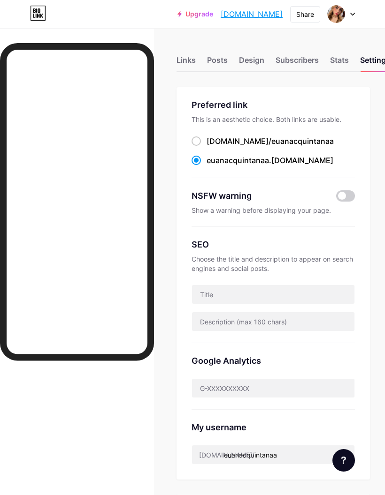
click at [252, 58] on div "Design" at bounding box center [251, 62] width 25 height 17
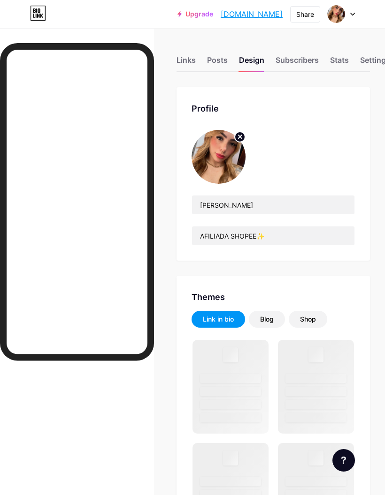
click at [188, 61] on div "Links" at bounding box center [185, 62] width 19 height 17
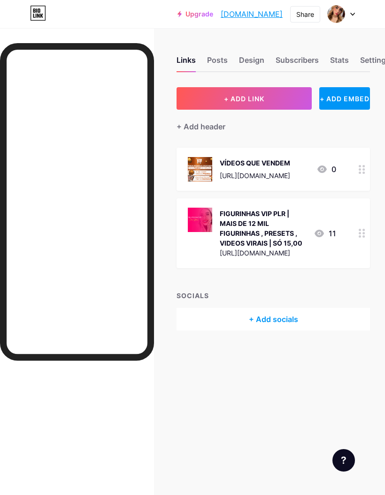
click at [227, 60] on div "Posts" at bounding box center [217, 62] width 21 height 17
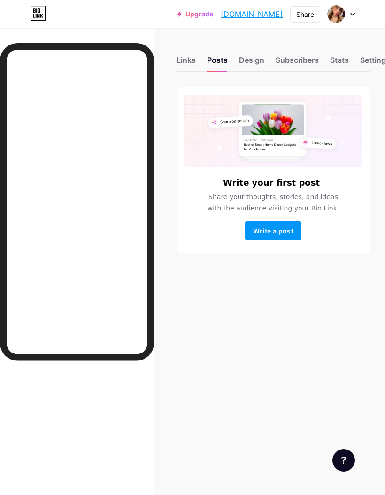
click at [252, 64] on div "Design" at bounding box center [251, 62] width 25 height 17
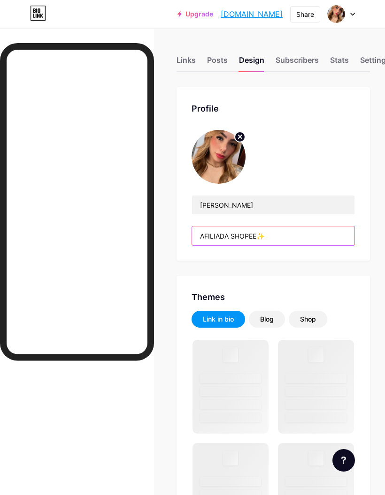
click at [262, 240] on input "AFILIADA SHOPEE✨" at bounding box center [273, 235] width 162 height 19
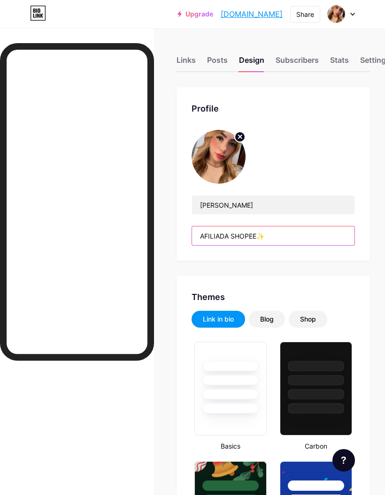
click at [259, 238] on input "AFILIADA SHOPEE✨" at bounding box center [273, 235] width 162 height 19
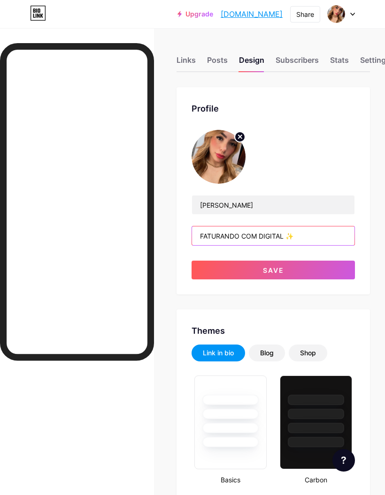
type input "FATURANDO COM DIGITAL ✨"
click at [308, 277] on button "Save" at bounding box center [272, 270] width 163 height 19
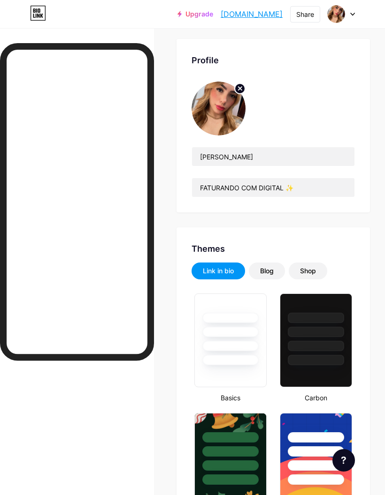
scroll to position [0, 6]
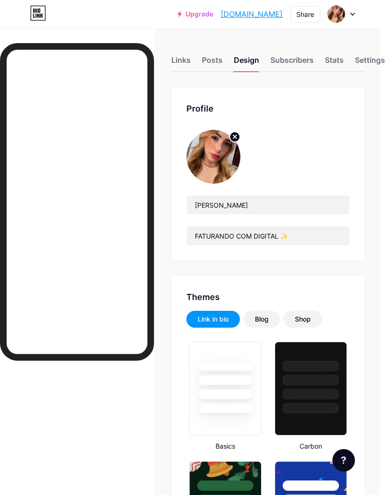
click at [261, 14] on link "[DOMAIN_NAME]" at bounding box center [251, 13] width 62 height 11
click at [181, 64] on div "Links" at bounding box center [180, 62] width 19 height 17
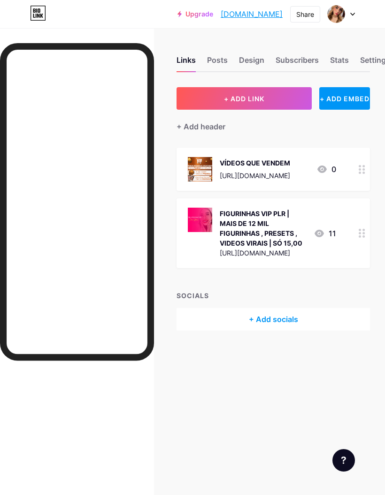
click at [285, 95] on button "+ ADD LINK" at bounding box center [243, 98] width 135 height 23
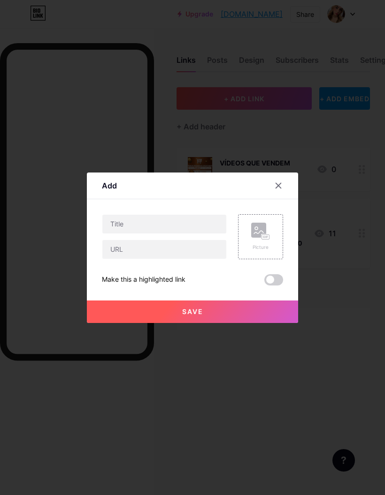
click at [259, 251] on div "Picture" at bounding box center [260, 237] width 19 height 28
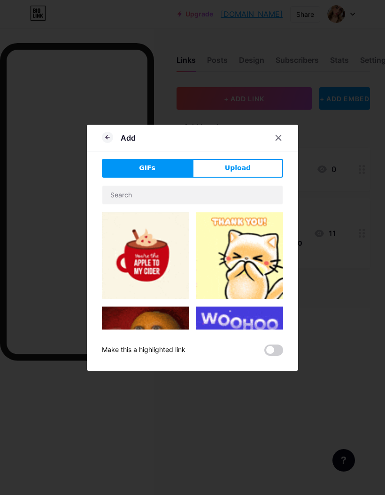
click at [285, 146] on div at bounding box center [278, 137] width 17 height 17
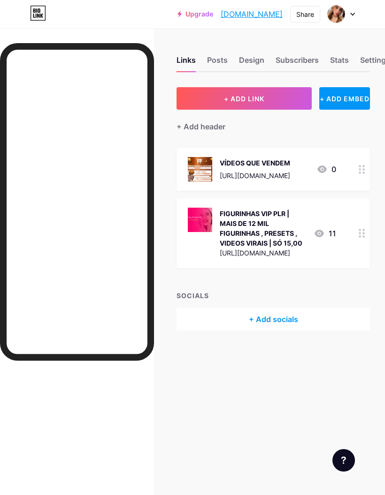
click at [253, 93] on button "+ ADD LINK" at bounding box center [243, 98] width 135 height 23
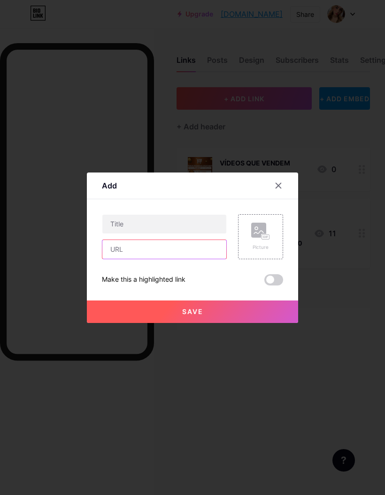
click at [186, 259] on input "text" at bounding box center [164, 249] width 124 height 19
click at [165, 259] on input "text" at bounding box center [164, 249] width 124 height 19
paste input "[URL][DOMAIN_NAME]"
type input "[URL][DOMAIN_NAME]"
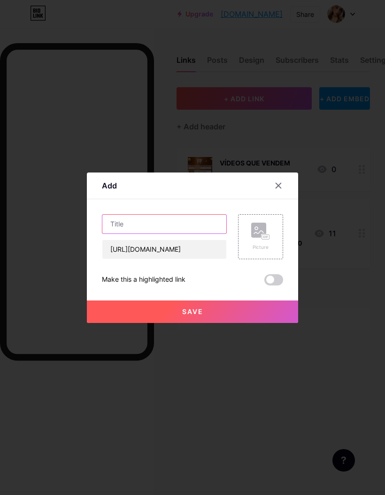
click at [200, 234] on input "text" at bounding box center [164, 224] width 124 height 19
type input "CAP CUT PRO ANUAL | SÓ R$ 37 AO ANO"
click at [257, 238] on rect at bounding box center [258, 230] width 15 height 15
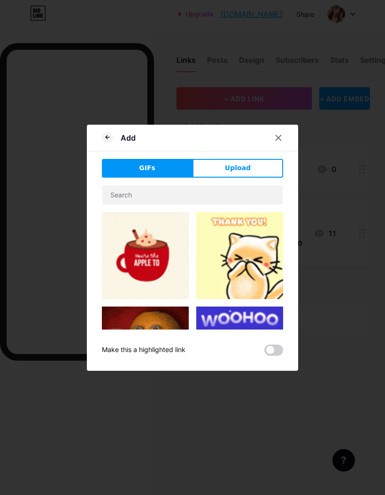
click at [271, 178] on button "Upload" at bounding box center [237, 168] width 91 height 19
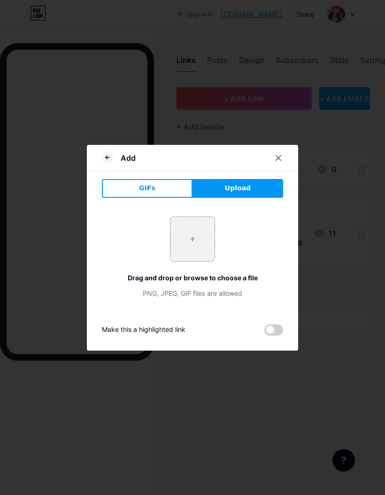
click at [200, 258] on input "file" at bounding box center [192, 239] width 44 height 44
click at [251, 198] on button "Upload" at bounding box center [237, 188] width 91 height 19
click at [199, 261] on input "file" at bounding box center [192, 239] width 44 height 44
type input "C:\fakepath\IMG_1313.jpeg"
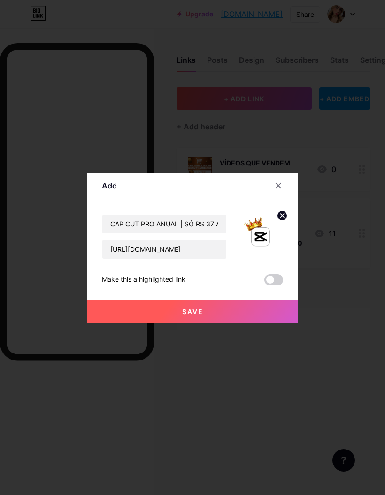
click at [248, 323] on button "Save" at bounding box center [192, 312] width 211 height 23
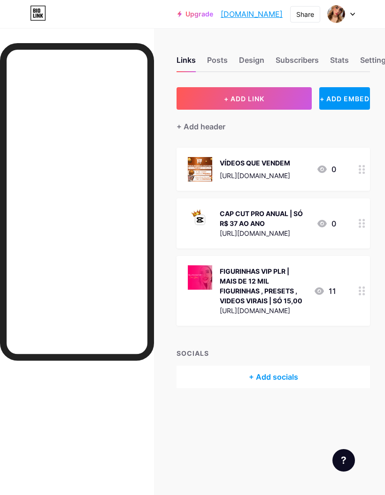
click at [291, 103] on button "+ ADD LINK" at bounding box center [243, 98] width 135 height 23
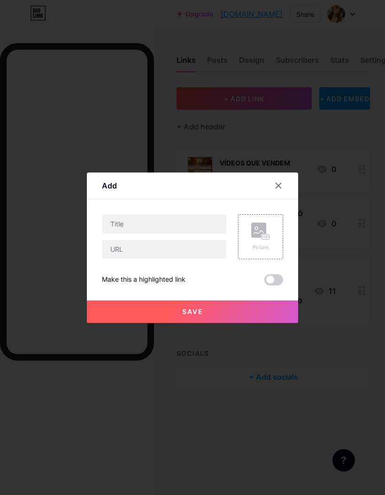
click at [272, 259] on div "Picture" at bounding box center [260, 236] width 45 height 45
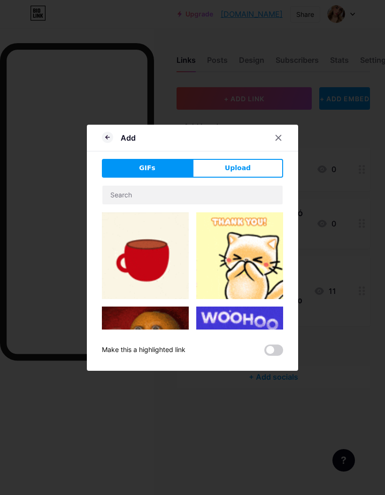
click at [265, 178] on button "Upload" at bounding box center [237, 168] width 91 height 19
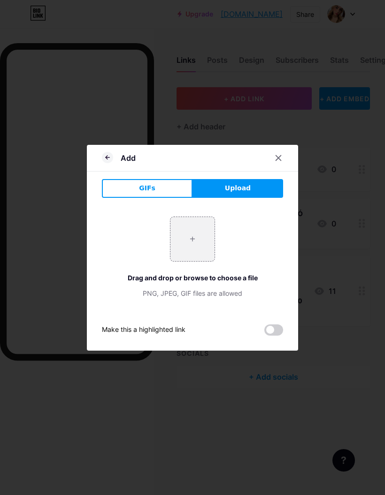
click at [190, 248] on input "file" at bounding box center [192, 239] width 44 height 44
type input "C:\fakepath\IMG_1314.jpeg"
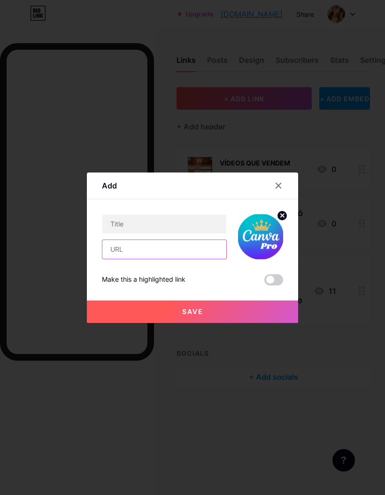
click at [204, 259] on input "text" at bounding box center [164, 249] width 124 height 19
paste input "[URL][DOMAIN_NAME]"
type input "[URL][DOMAIN_NAME]"
click at [184, 234] on input "text" at bounding box center [164, 224] width 124 height 19
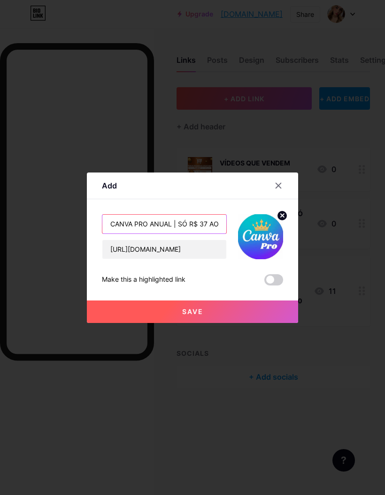
type input "CANVA PRO ANUAL | SÓ R$ 37 AO ANO"
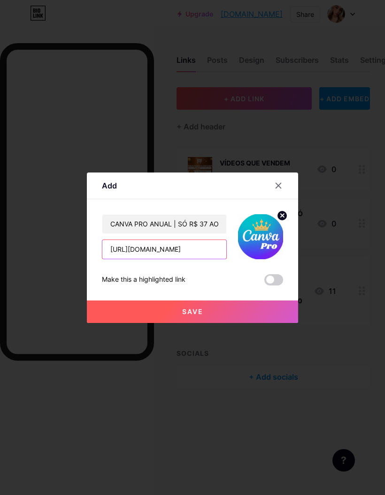
click at [222, 259] on input "[URL][DOMAIN_NAME]" at bounding box center [164, 249] width 124 height 19
click at [233, 286] on div "Make this a highlighted link" at bounding box center [192, 279] width 181 height 11
click at [265, 323] on button "Save" at bounding box center [192, 312] width 211 height 23
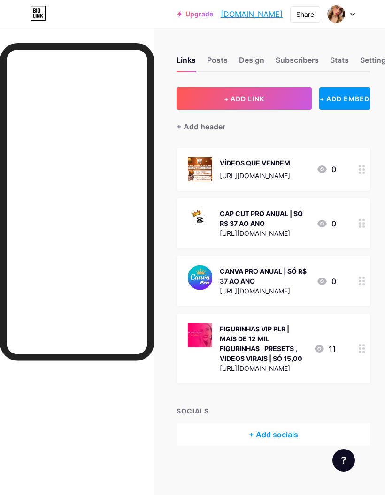
click at [297, 106] on button "+ ADD LINK" at bounding box center [243, 98] width 135 height 23
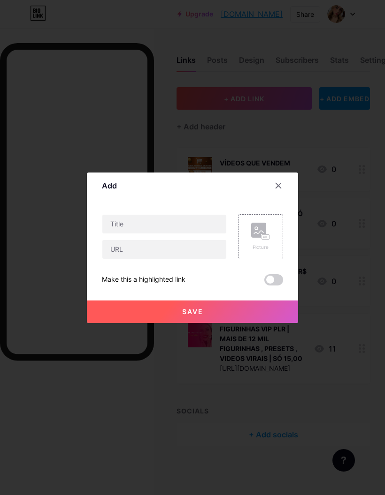
click at [267, 239] on rect at bounding box center [266, 236] width 8 height 5
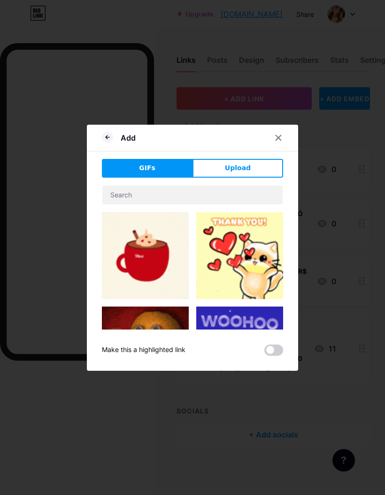
click at [257, 178] on button "Upload" at bounding box center [237, 168] width 91 height 19
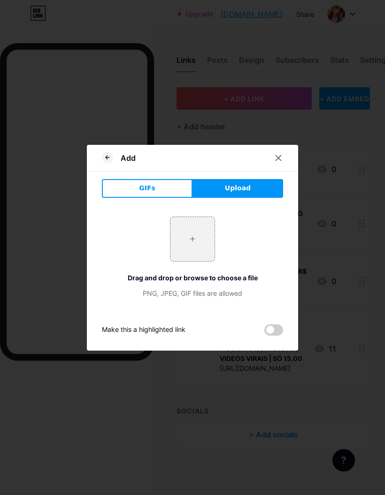
click at [193, 260] on input "file" at bounding box center [192, 239] width 44 height 44
type input "C:\fakepath\IMG_1315.jpeg"
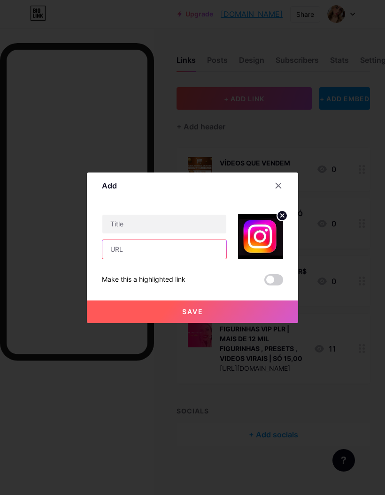
click at [177, 259] on input "text" at bounding box center [164, 249] width 124 height 19
click at [158, 259] on input "text" at bounding box center [164, 249] width 124 height 19
paste input "[URL][DOMAIN_NAME][DOMAIN_NAME]"
type input "[URL][DOMAIN_NAME][DOMAIN_NAME]"
click at [170, 234] on input "text" at bounding box center [164, 224] width 124 height 19
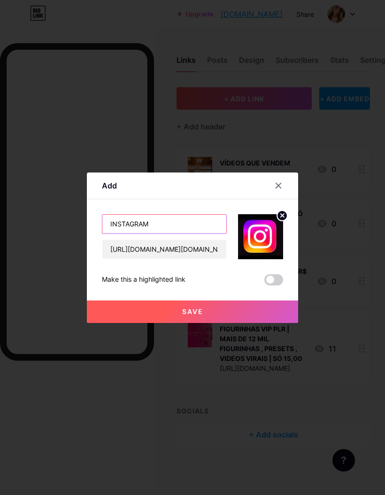
type input "INSTAGRAM"
click at [286, 221] on icon at bounding box center [281, 215] width 11 height 11
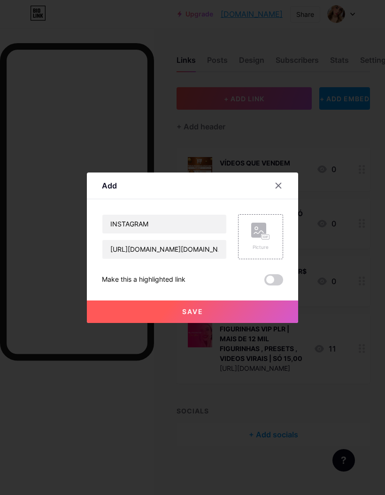
click at [259, 238] on rect at bounding box center [258, 230] width 15 height 15
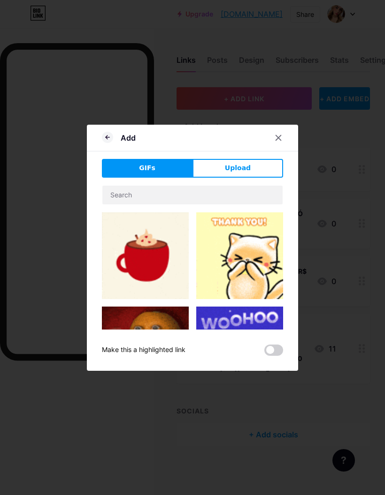
click at [246, 173] on span "Upload" at bounding box center [238, 168] width 26 height 10
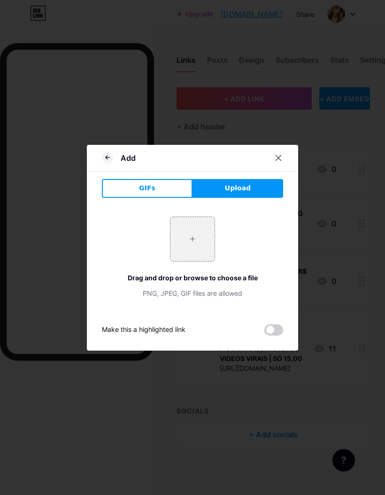
click at [192, 261] on input "file" at bounding box center [192, 239] width 44 height 44
type input "C:\fakepath\IMG_1309.jpeg"
click at [198, 260] on input "file" at bounding box center [192, 239] width 44 height 44
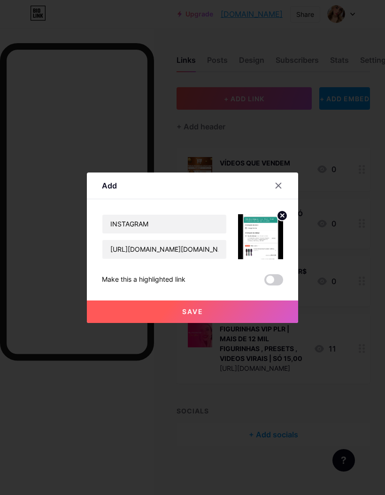
click at [282, 240] on img at bounding box center [260, 236] width 45 height 45
click at [285, 221] on circle at bounding box center [282, 216] width 10 height 10
click at [262, 239] on rect at bounding box center [266, 236] width 8 height 5
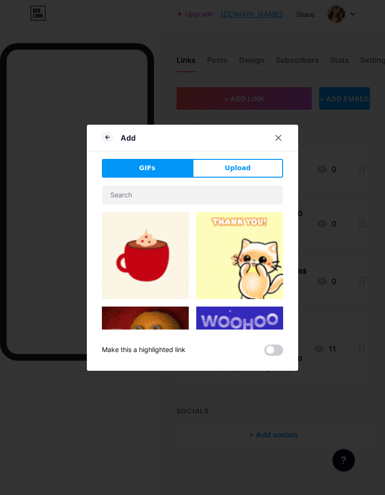
click at [262, 178] on button "Upload" at bounding box center [237, 168] width 91 height 19
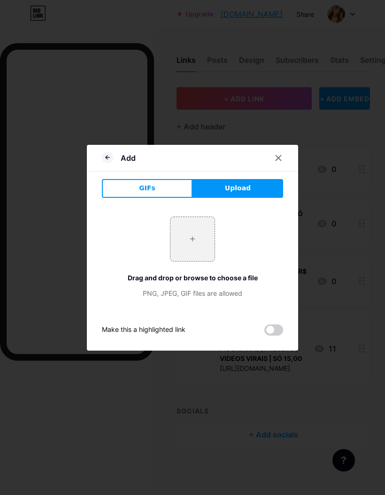
click at [197, 257] on input "file" at bounding box center [192, 239] width 44 height 44
type input "C:\fakepath\IMG_1316.jpeg"
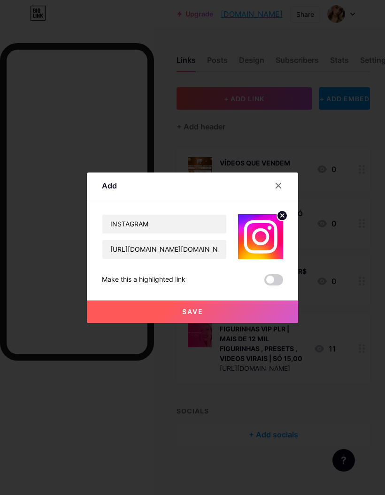
click at [220, 323] on button "Save" at bounding box center [192, 312] width 211 height 23
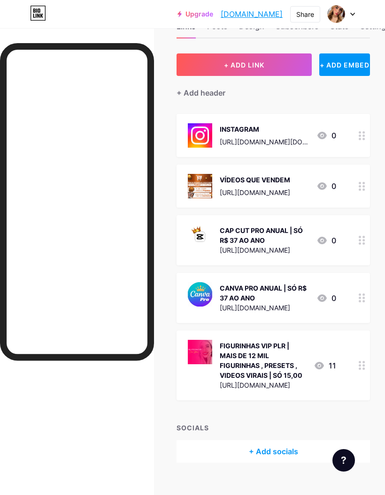
scroll to position [48, 0]
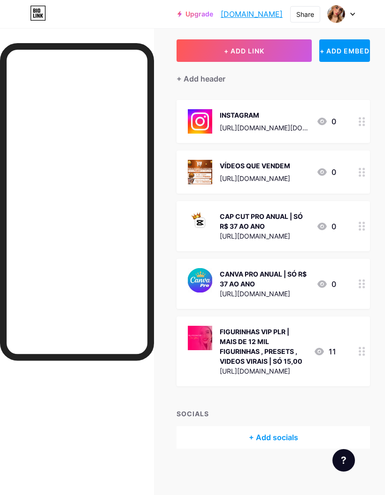
click at [340, 94] on div "+ ADD LINK + ADD EMBED + Add header INSTAGRAM [URL][DOMAIN_NAME][DOMAIN_NAME] 0…" at bounding box center [272, 243] width 193 height 409
click at [260, 354] on div "FIGURINHAS VIP PLR | MAIS DE 12 MIL FIGURINHAS , PRESETS , VIDEOS VIRAIS | SÓ 1…" at bounding box center [262, 346] width 86 height 39
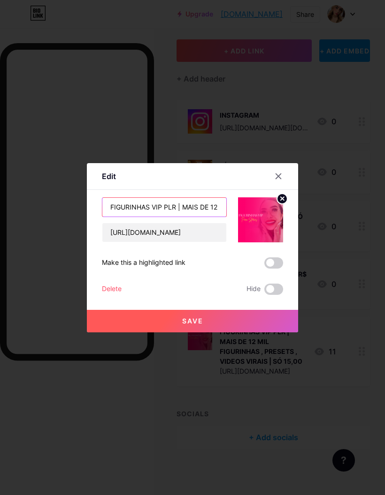
click at [208, 217] on input "FIGURINHAS VIP PLR | MAIS DE 12 MIL FIGURINHAS , PRESETS , VIDEOS VIRAIS | SÓ 1…" at bounding box center [164, 207] width 124 height 19
type input "FIGURINHAS VIP PLR | MAIS DE 12 MIL FIGURINHAS , PRESETS , VIDEOS VIRAIS | SÓ R…"
click at [220, 295] on div "FIGURINHAS VIP PLR | MAIS DE 12 MIL FIGURINHAS , PRESETS , VIDEOS VIRAIS | SÓ R…" at bounding box center [192, 246] width 181 height 98
click at [249, 332] on button "Save" at bounding box center [192, 321] width 211 height 23
